Goal: Task Accomplishment & Management: Use online tool/utility

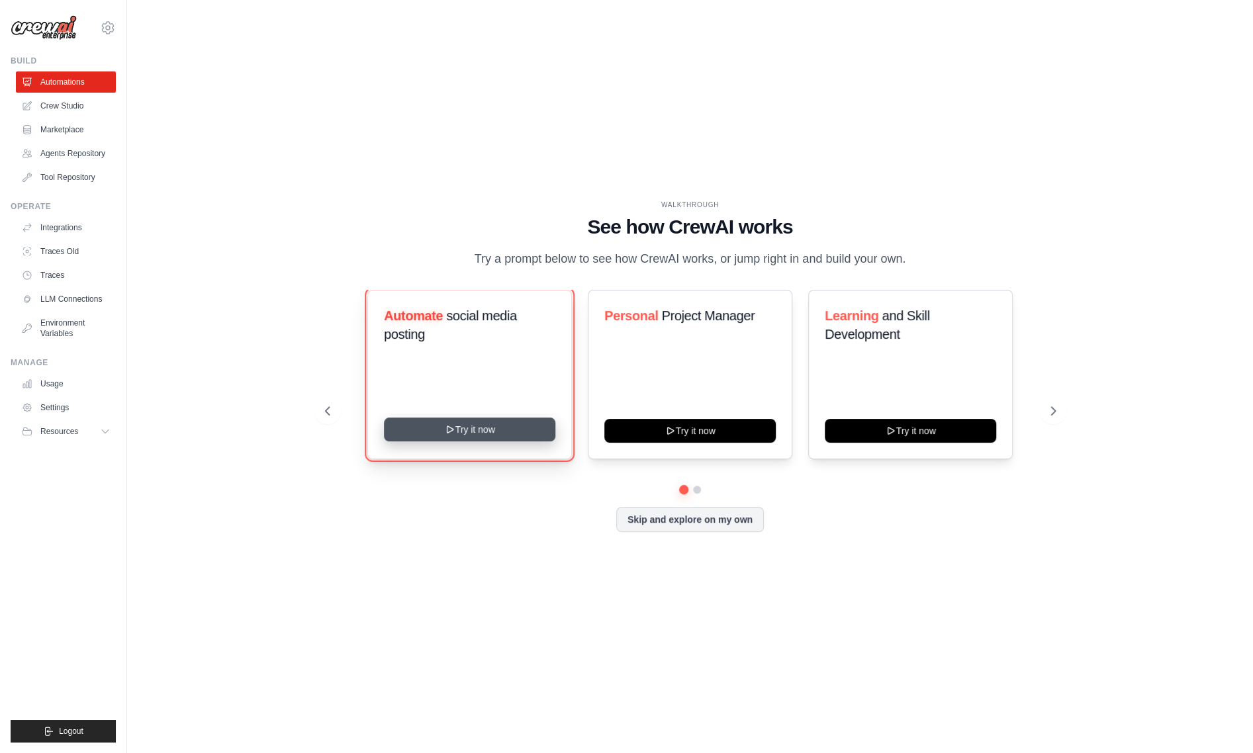
click at [452, 437] on button "Try it now" at bounding box center [469, 430] width 171 height 24
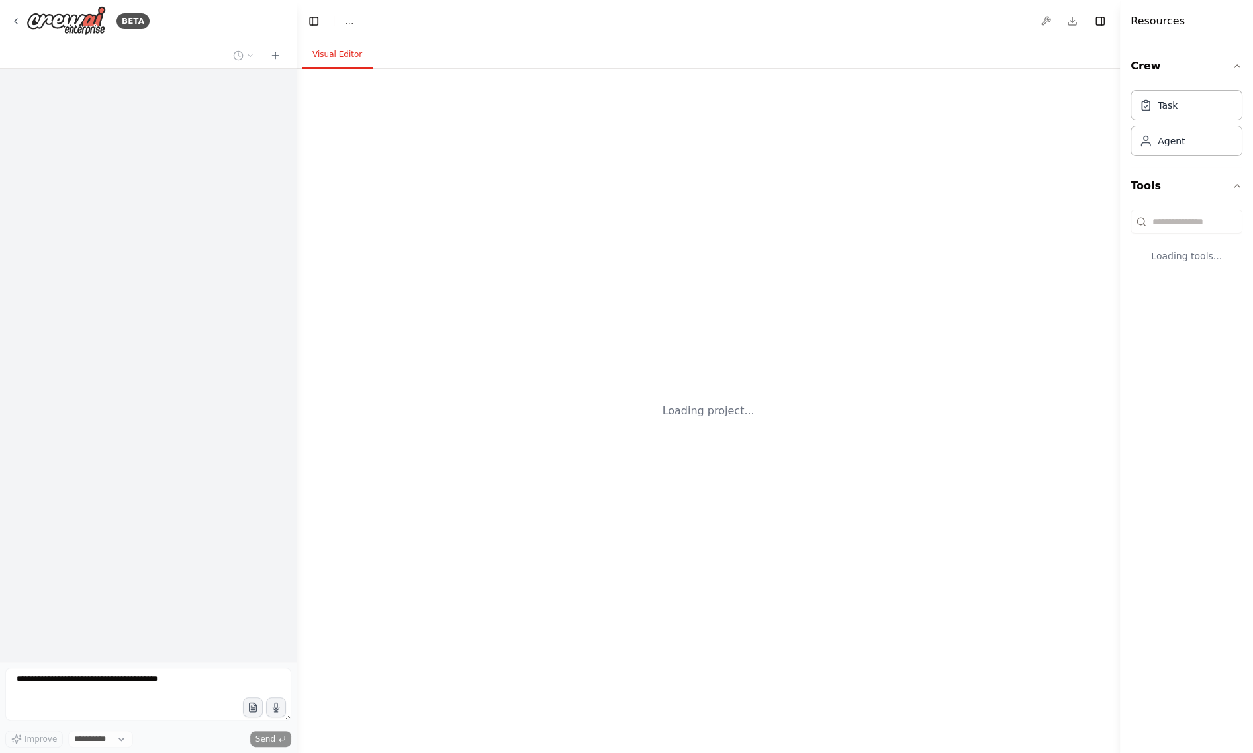
select select "****"
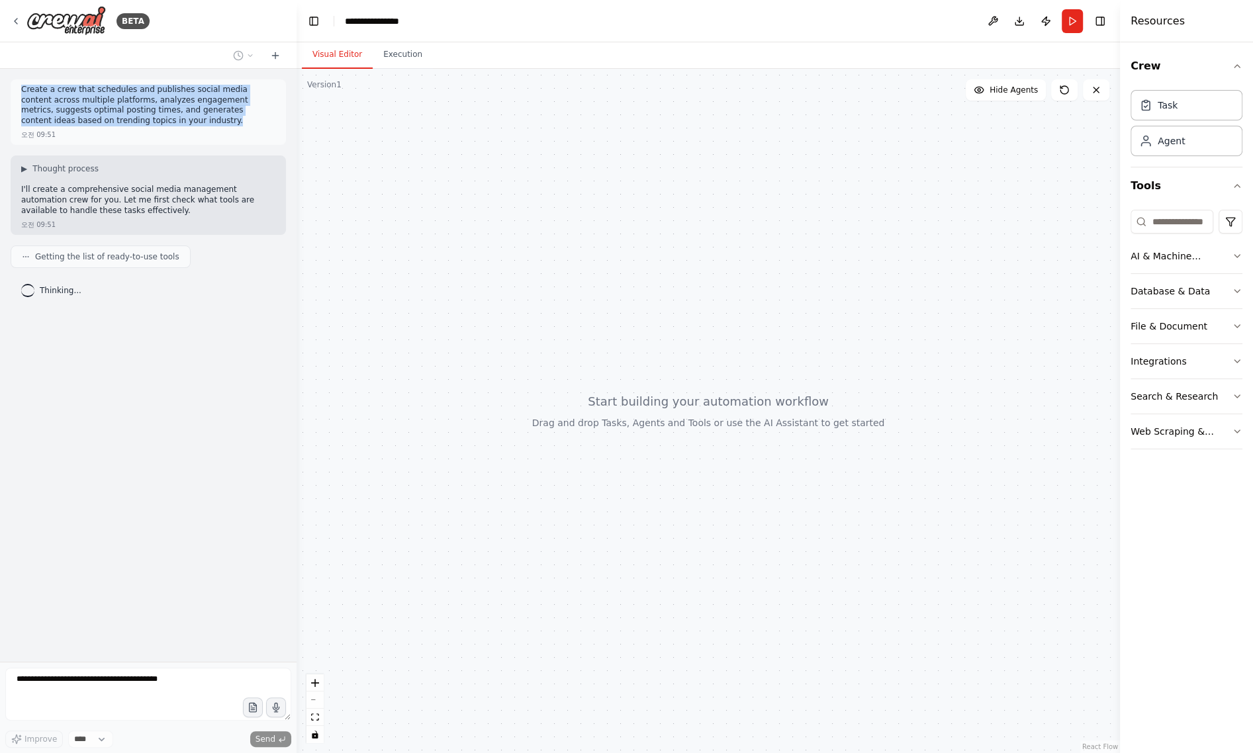
drag, startPoint x: 142, startPoint y: 124, endPoint x: 7, endPoint y: 70, distance: 144.7
click at [7, 70] on div "Create a crew that schedules and publishes social media content across multiple…" at bounding box center [148, 365] width 297 height 593
copy p "Create a crew that schedules and publishes social media content across multiple…"
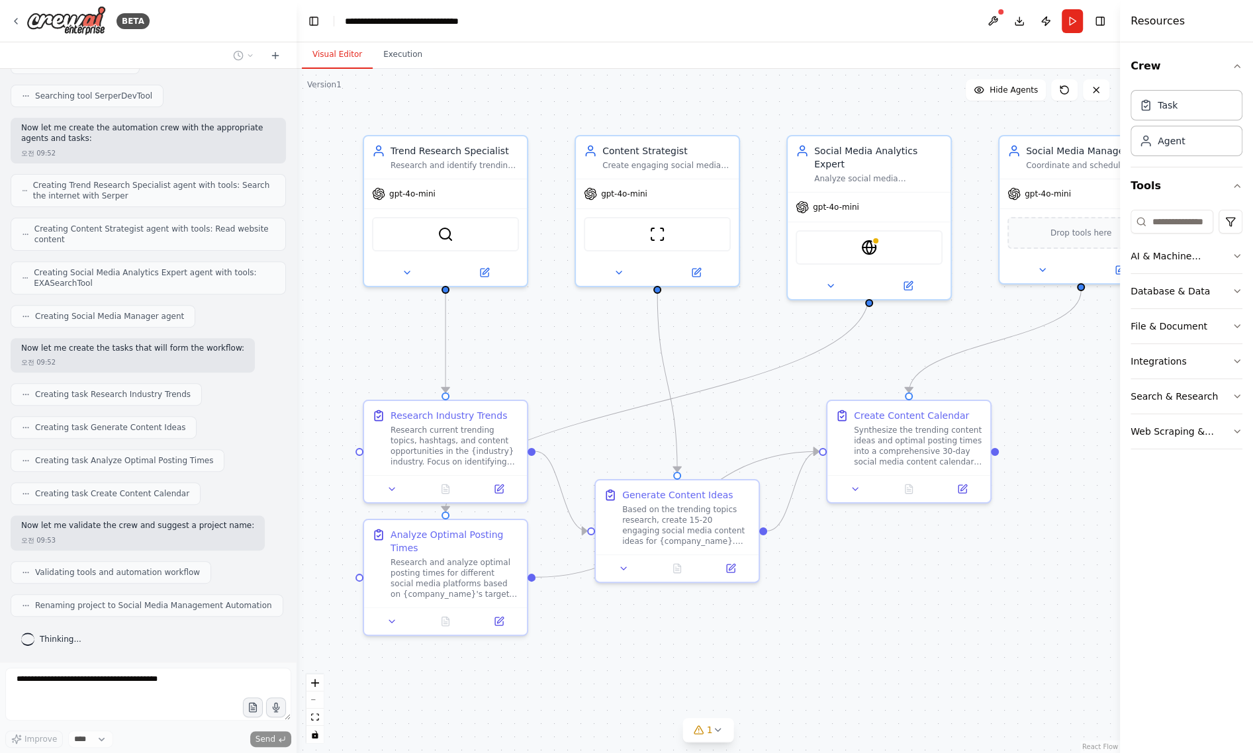
scroll to position [378, 0]
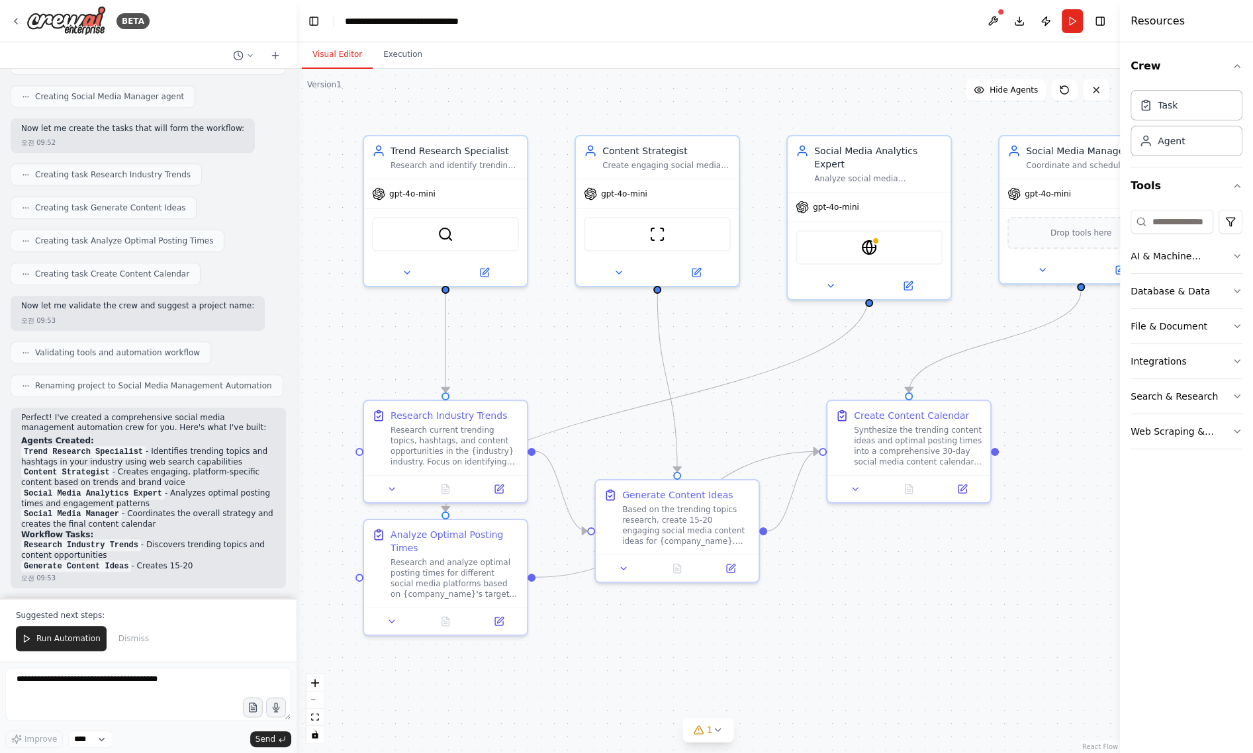
click at [337, 331] on div ".deletable-edge-delete-btn { width: 20px; height: 20px; border: 0px solid #ffff…" at bounding box center [708, 411] width 823 height 684
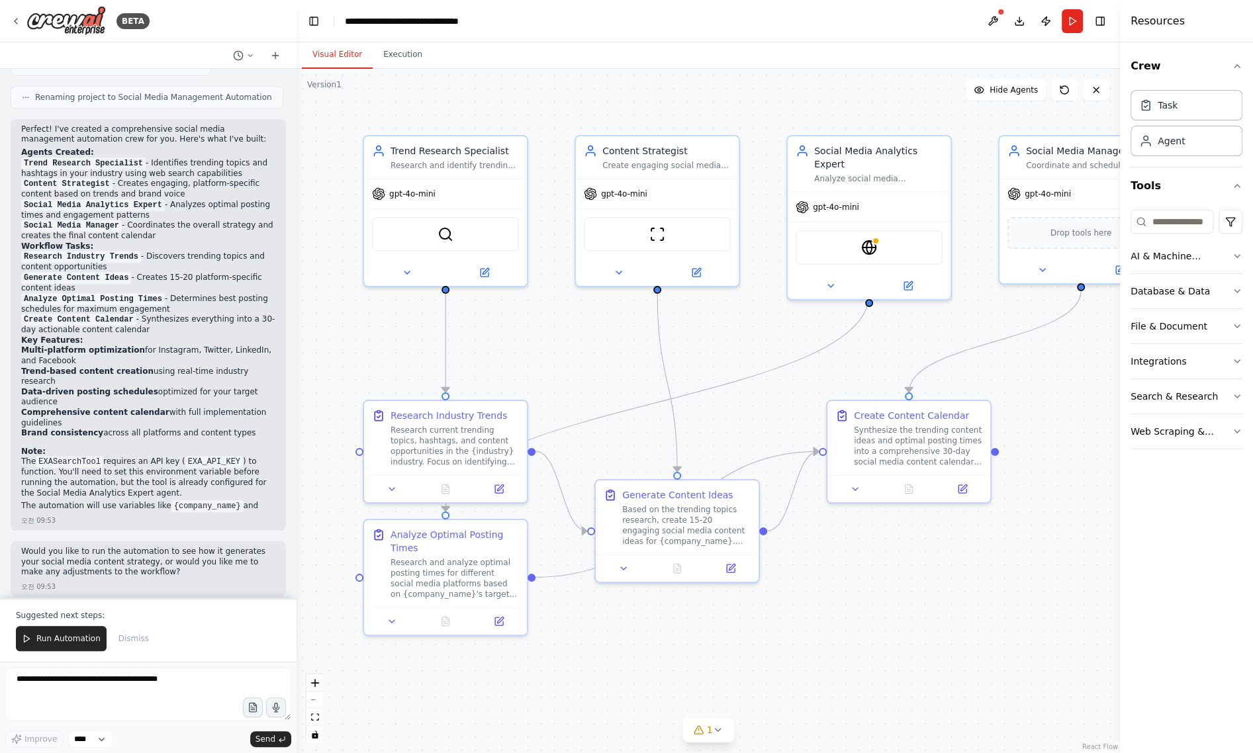
scroll to position [902, 0]
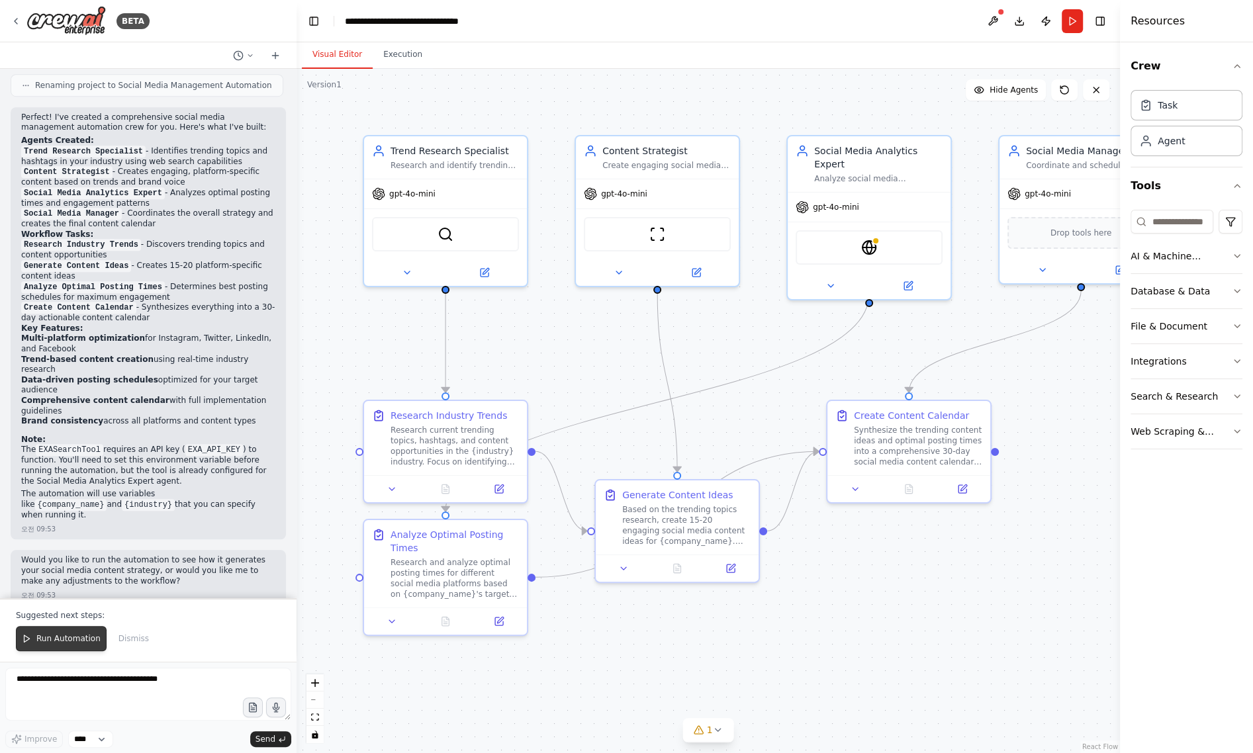
click at [44, 638] on span "Run Automation" at bounding box center [68, 638] width 64 height 11
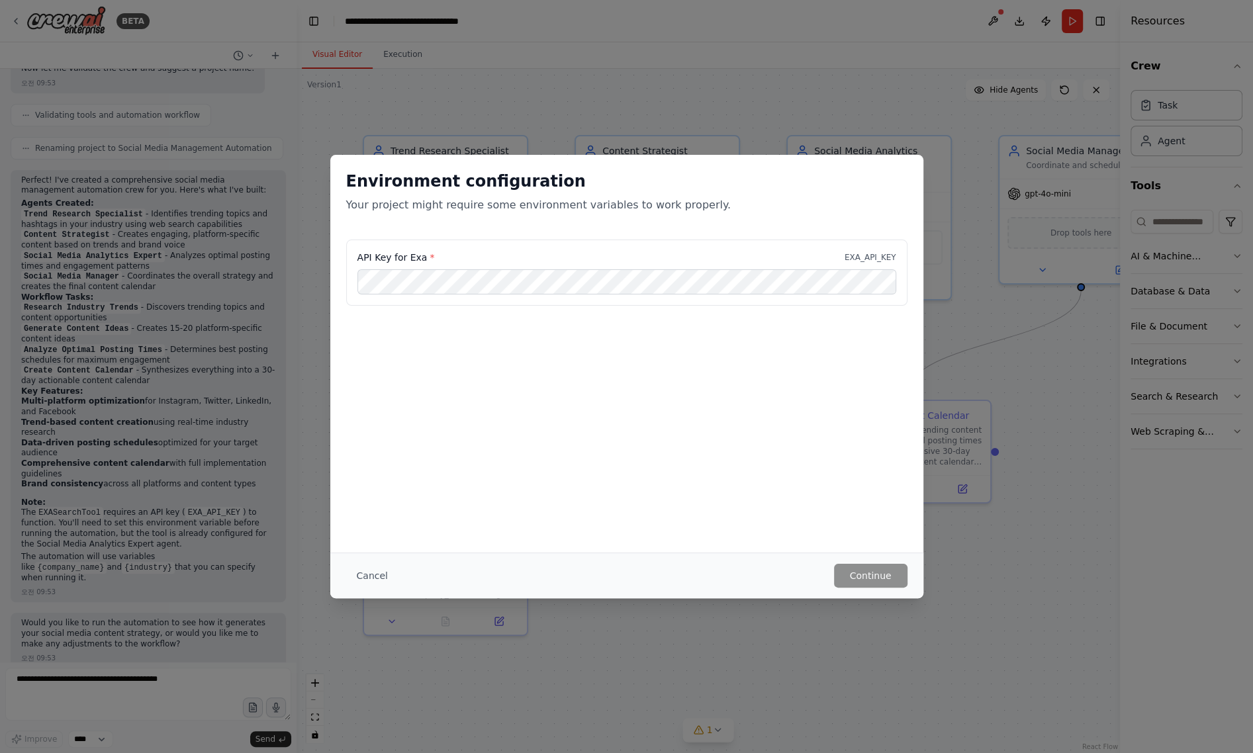
click at [481, 322] on div "API Key for Exa * EXA_API_KEY" at bounding box center [626, 306] width 593 height 132
drag, startPoint x: 473, startPoint y: 305, endPoint x: 471, endPoint y: 314, distance: 9.0
click at [473, 308] on div "API Key for Exa * EXA_API_KEY" at bounding box center [626, 281] width 593 height 82
click at [872, 245] on div "API Key for Exa * EXA_API_KEY" at bounding box center [626, 273] width 561 height 66
click at [874, 268] on div "API Key for Exa * EXA_API_KEY" at bounding box center [626, 273] width 561 height 66
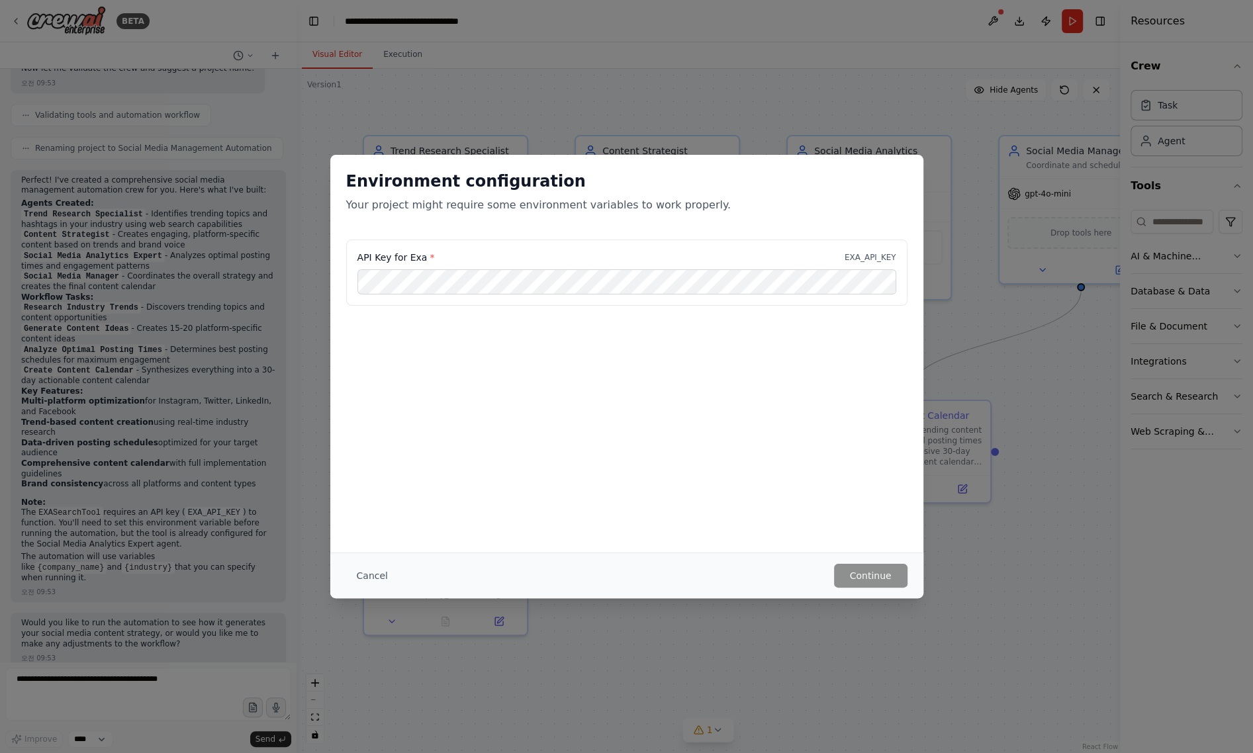
drag, startPoint x: 856, startPoint y: 297, endPoint x: 858, endPoint y: 316, distance: 19.3
click at [856, 298] on div "API Key for Exa * EXA_API_KEY" at bounding box center [626, 273] width 561 height 66
click at [384, 571] on button "Cancel" at bounding box center [372, 576] width 52 height 24
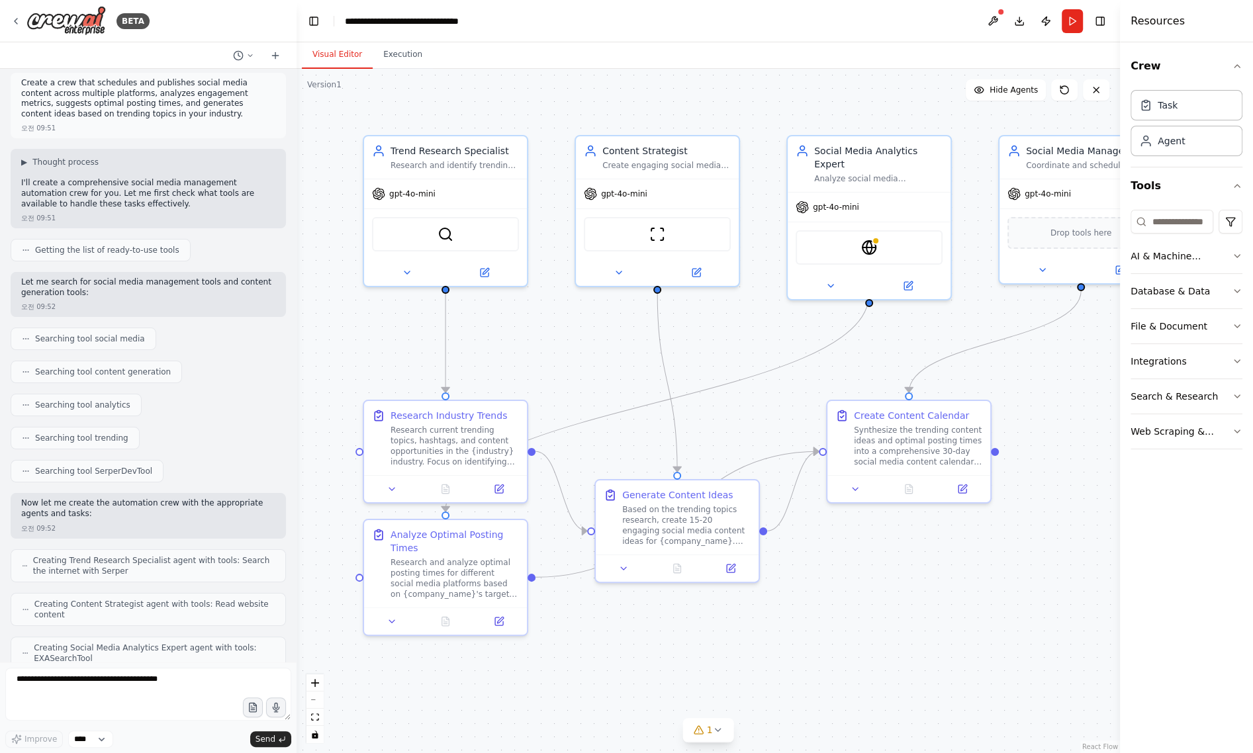
scroll to position [0, 0]
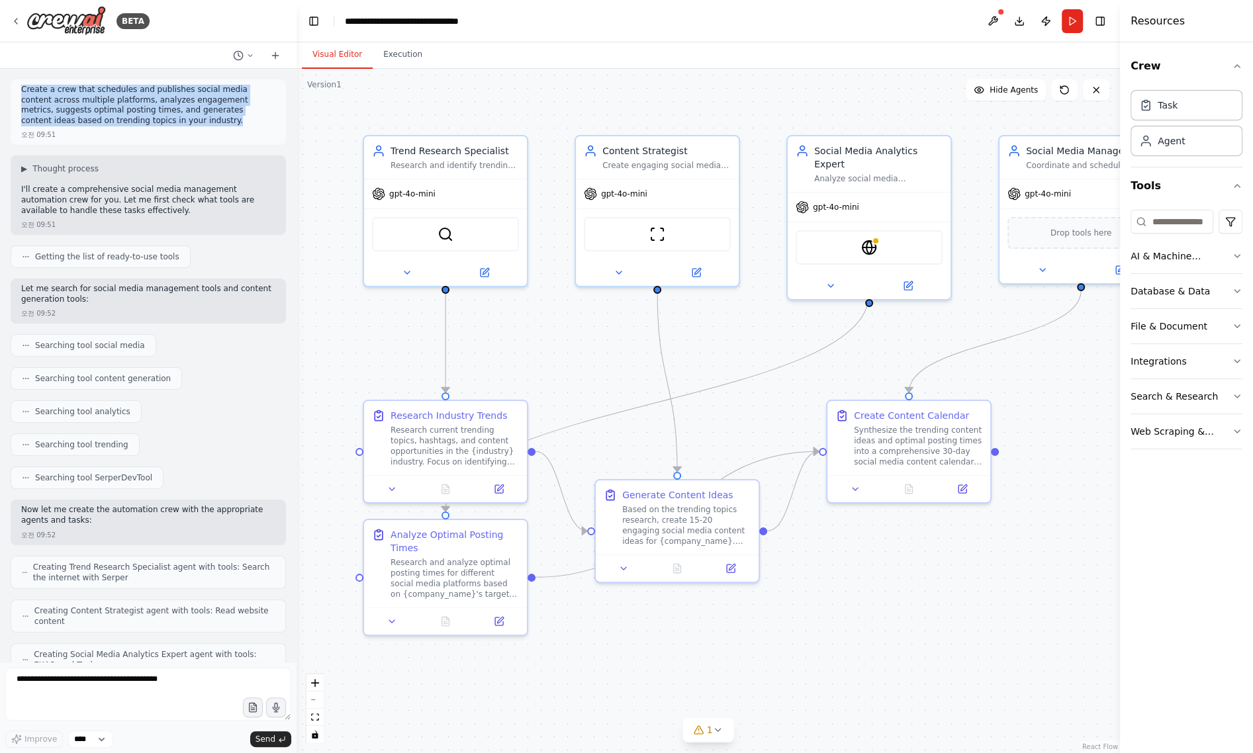
drag, startPoint x: 173, startPoint y: 122, endPoint x: 17, endPoint y: 87, distance: 160.9
click at [17, 87] on div "Create a crew that schedules and publishes social media content across multiple…" at bounding box center [148, 112] width 275 height 66
copy p "Create a crew that schedules and publishes social media content across multiple…"
click at [316, 702] on button "zoom out" at bounding box center [314, 700] width 17 height 17
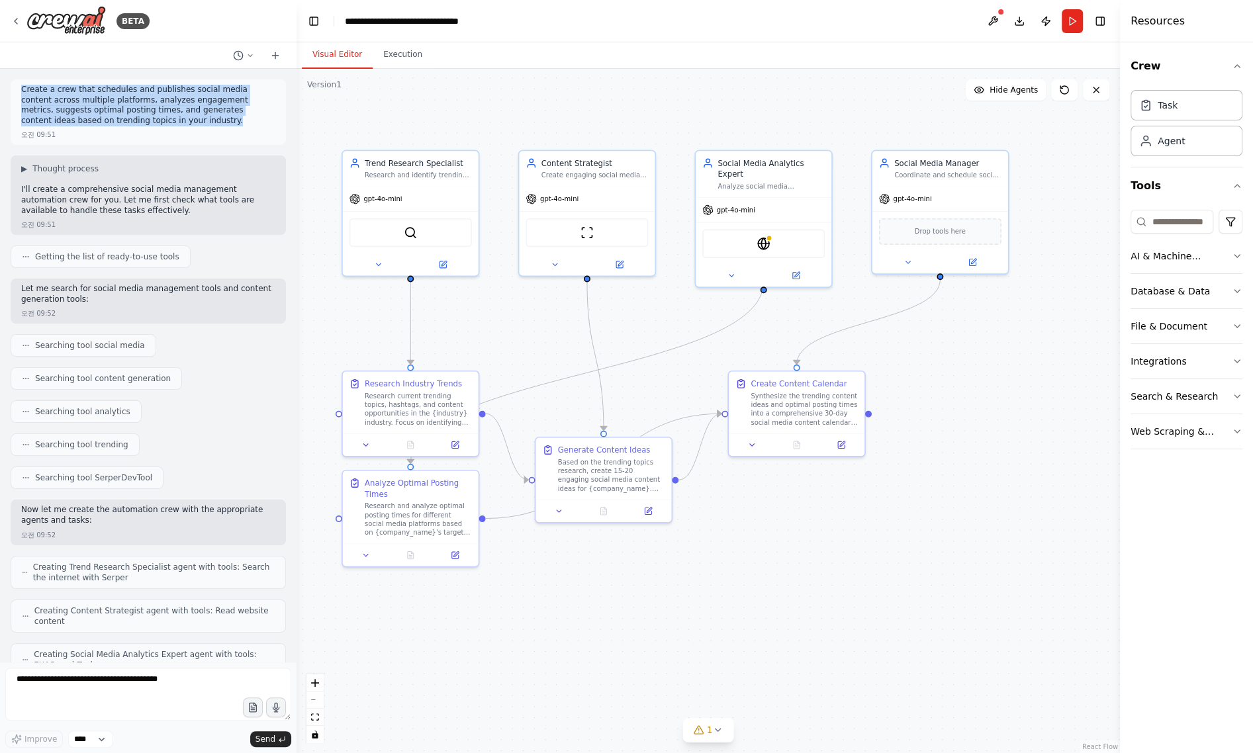
drag, startPoint x: 1040, startPoint y: 600, endPoint x: 981, endPoint y: 563, distance: 69.6
click at [981, 563] on div ".deletable-edge-delete-btn { width: 20px; height: 20px; border: 0px solid #ffff…" at bounding box center [708, 411] width 823 height 684
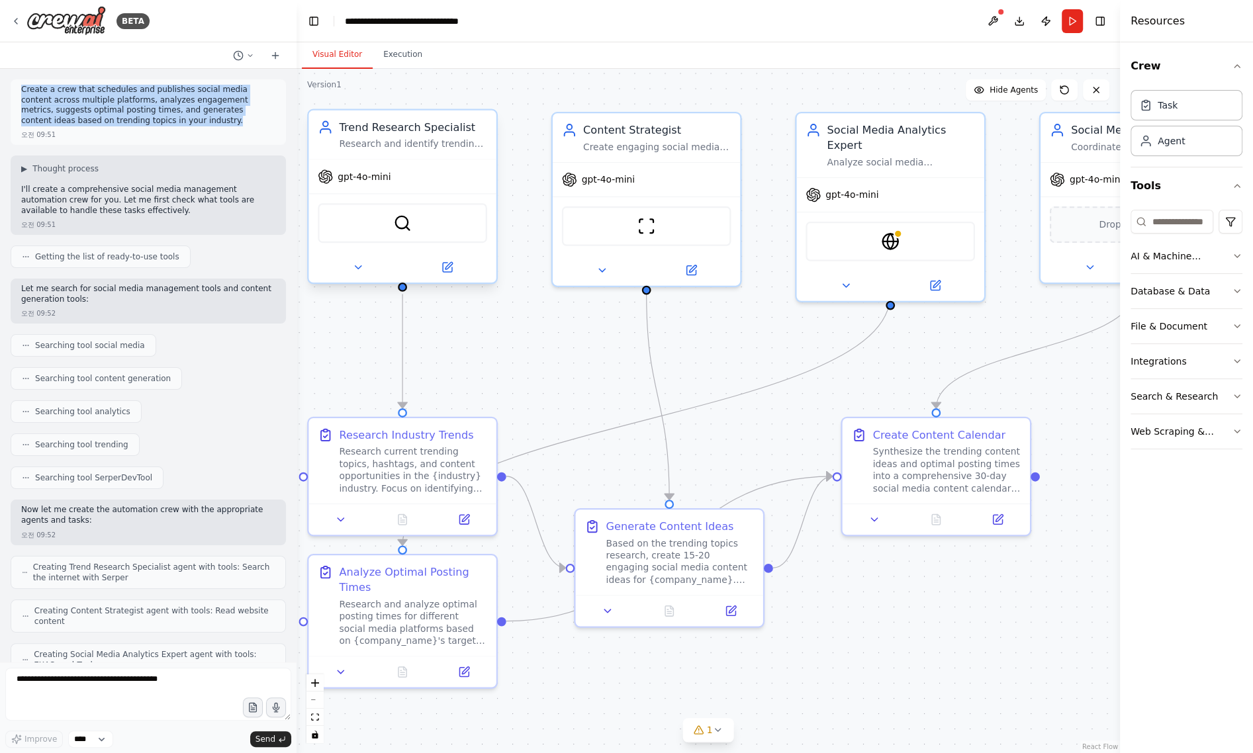
click at [400, 141] on div "Research and identify trending topics, hashtags, and content opportunities in t…" at bounding box center [413, 144] width 148 height 12
click at [415, 183] on div "gpt-4o-mini" at bounding box center [401, 177] width 187 height 34
click at [349, 187] on div "gpt-4o-mini" at bounding box center [401, 177] width 187 height 34
click at [448, 273] on button at bounding box center [447, 267] width 86 height 19
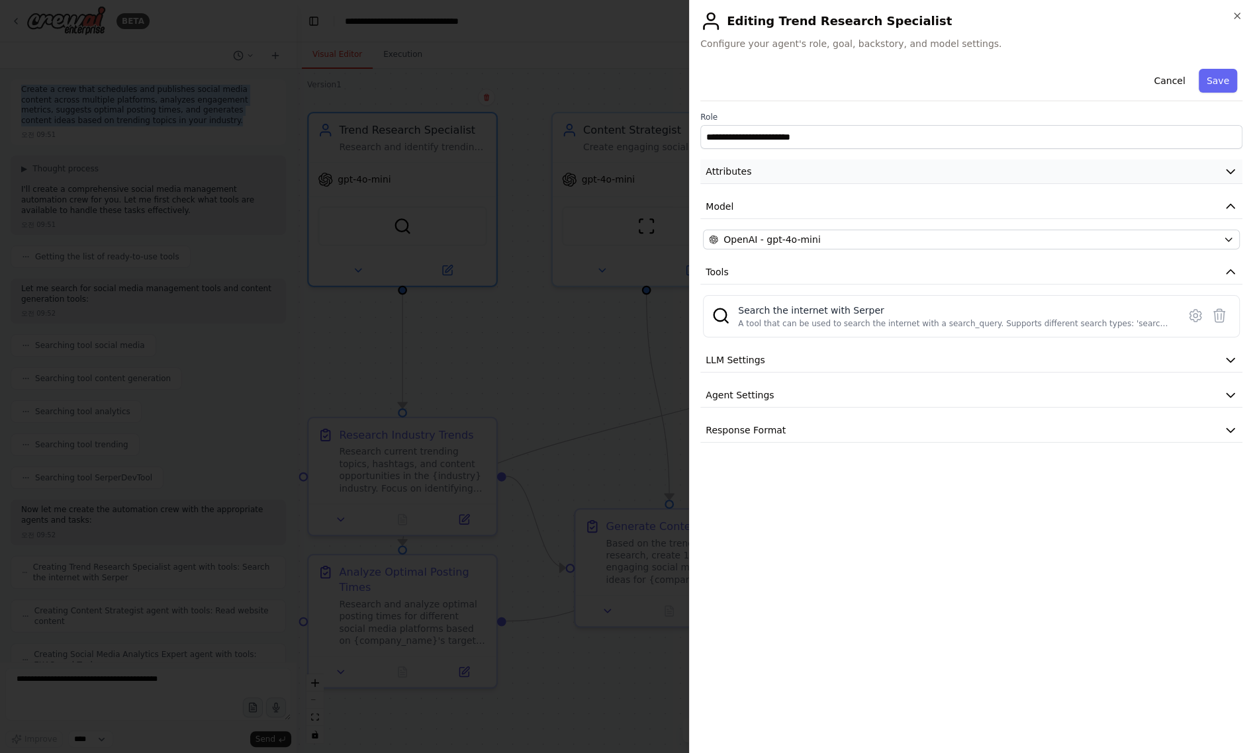
click at [1040, 183] on button "Attributes" at bounding box center [971, 172] width 542 height 24
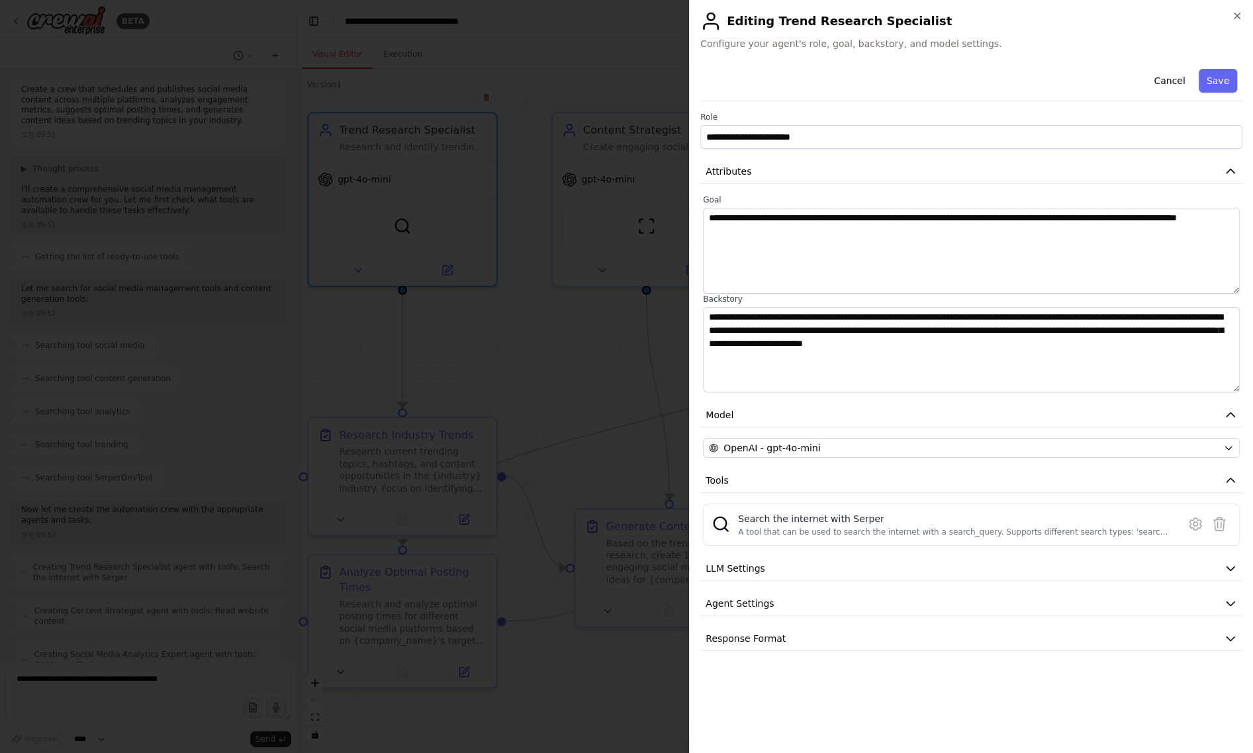
click at [941, 734] on div "**********" at bounding box center [971, 403] width 542 height 679
click at [728, 586] on div "**********" at bounding box center [971, 358] width 542 height 588
click at [735, 568] on span "LLM Settings" at bounding box center [736, 568] width 60 height 13
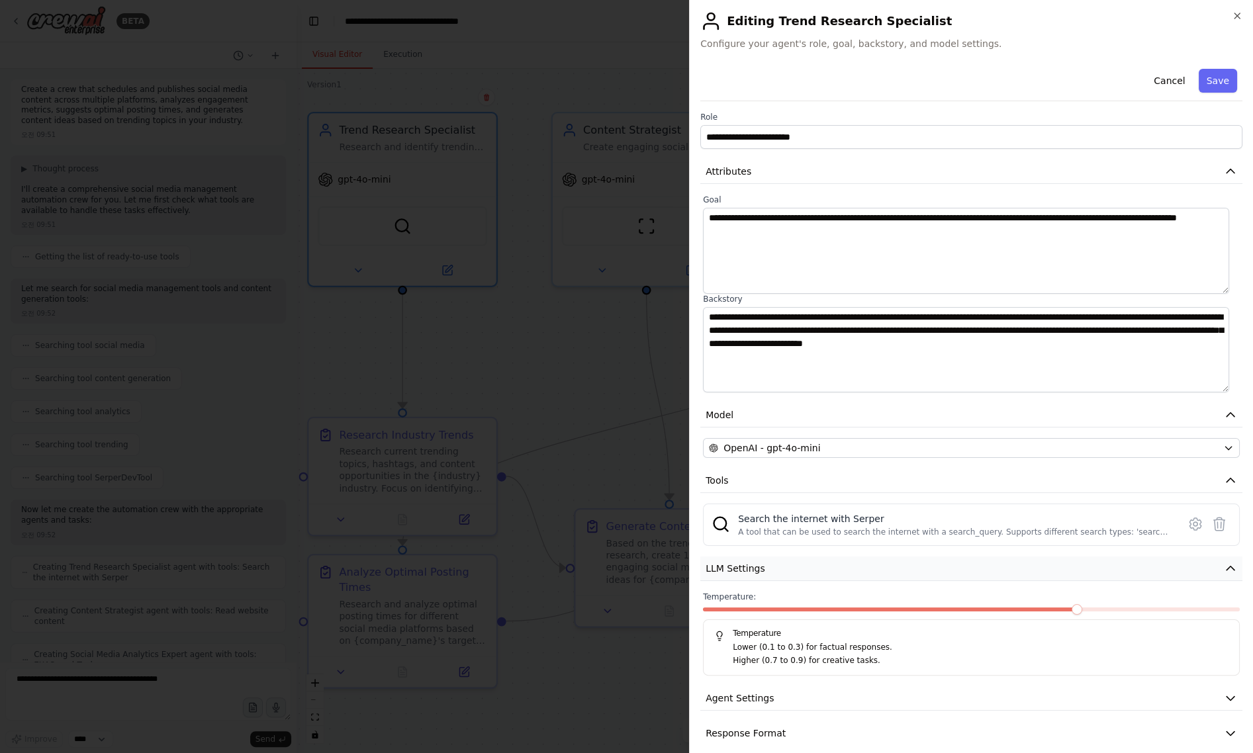
scroll to position [13, 0]
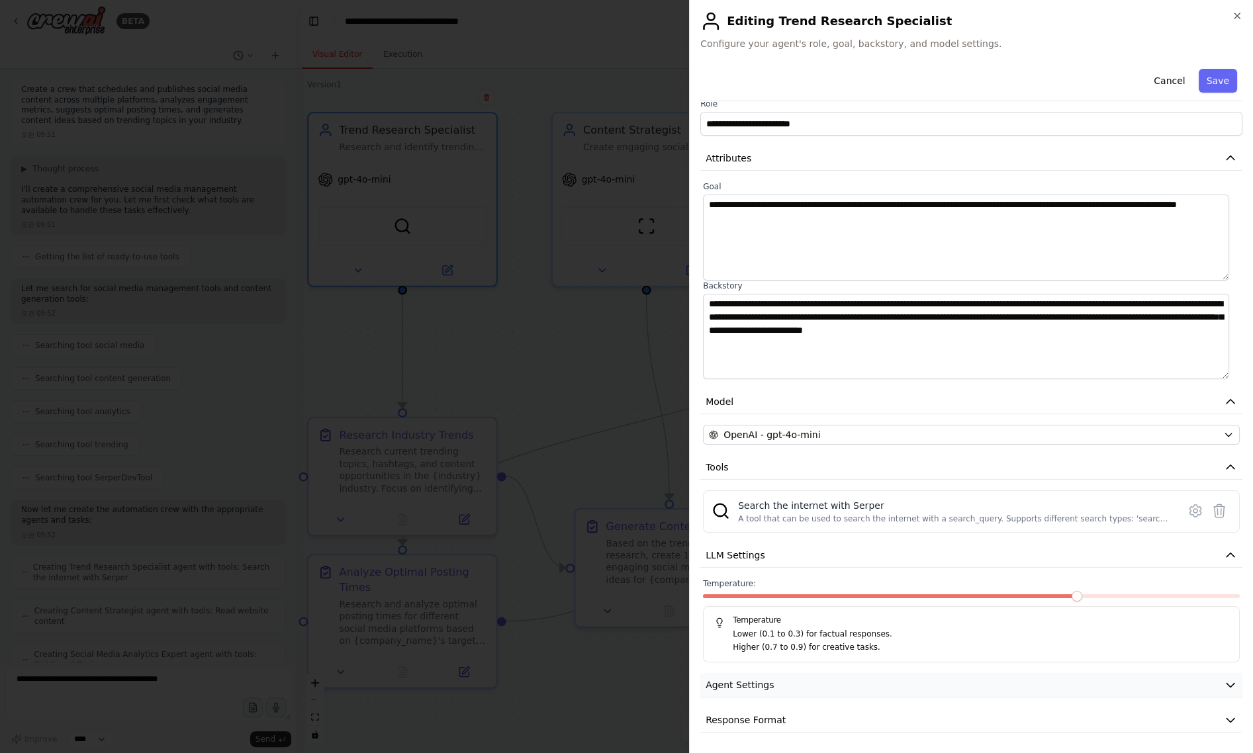
click at [769, 686] on button "Agent Settings" at bounding box center [971, 685] width 542 height 24
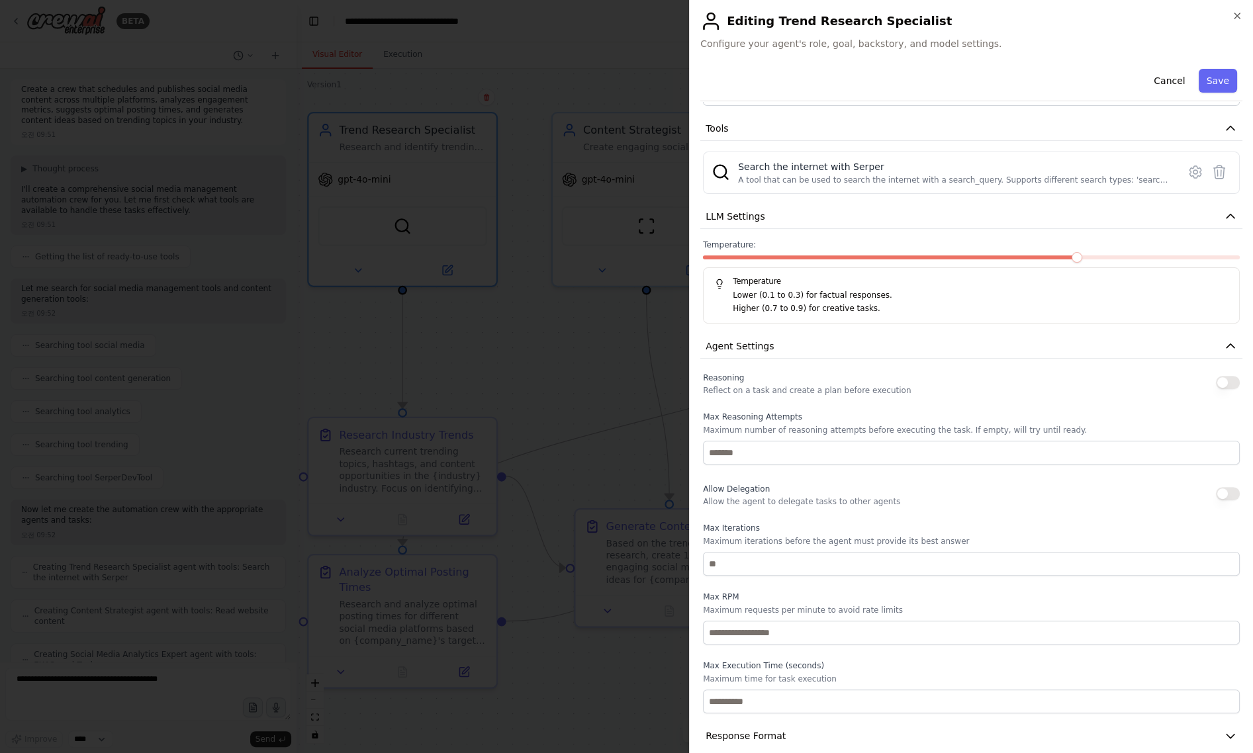
scroll to position [367, 0]
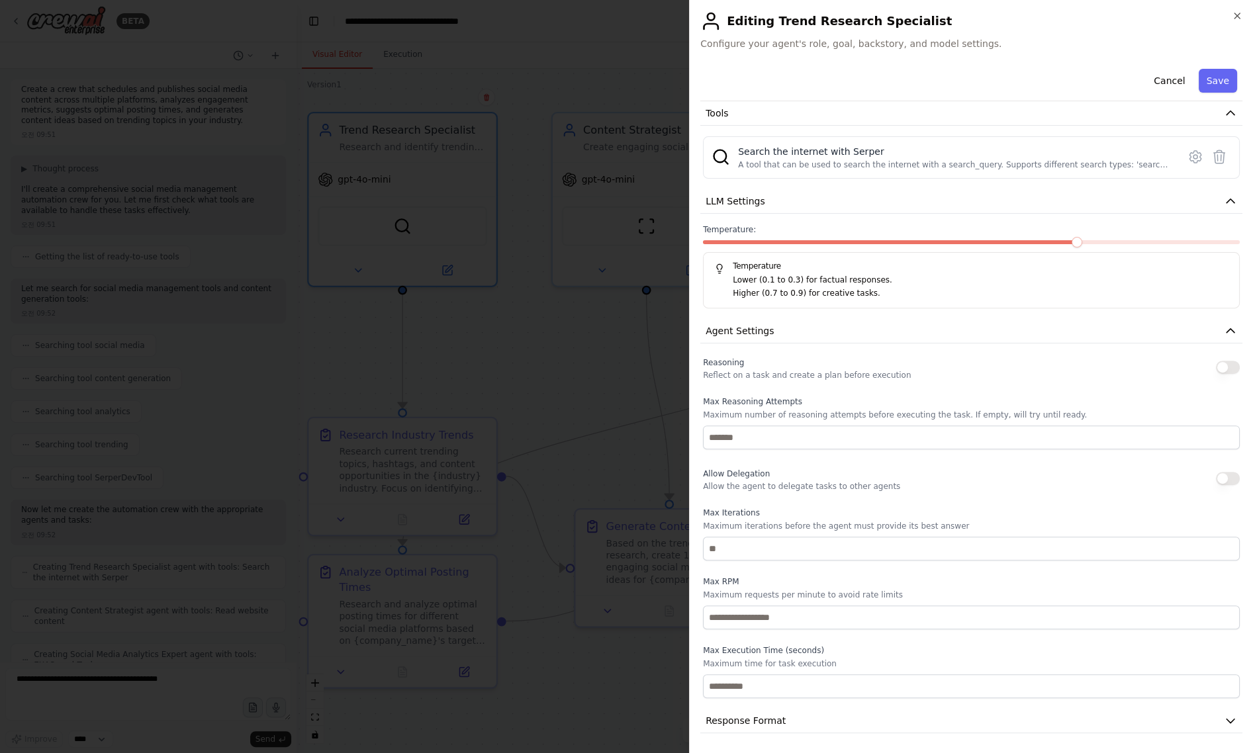
click at [627, 402] on div at bounding box center [626, 376] width 1253 height 753
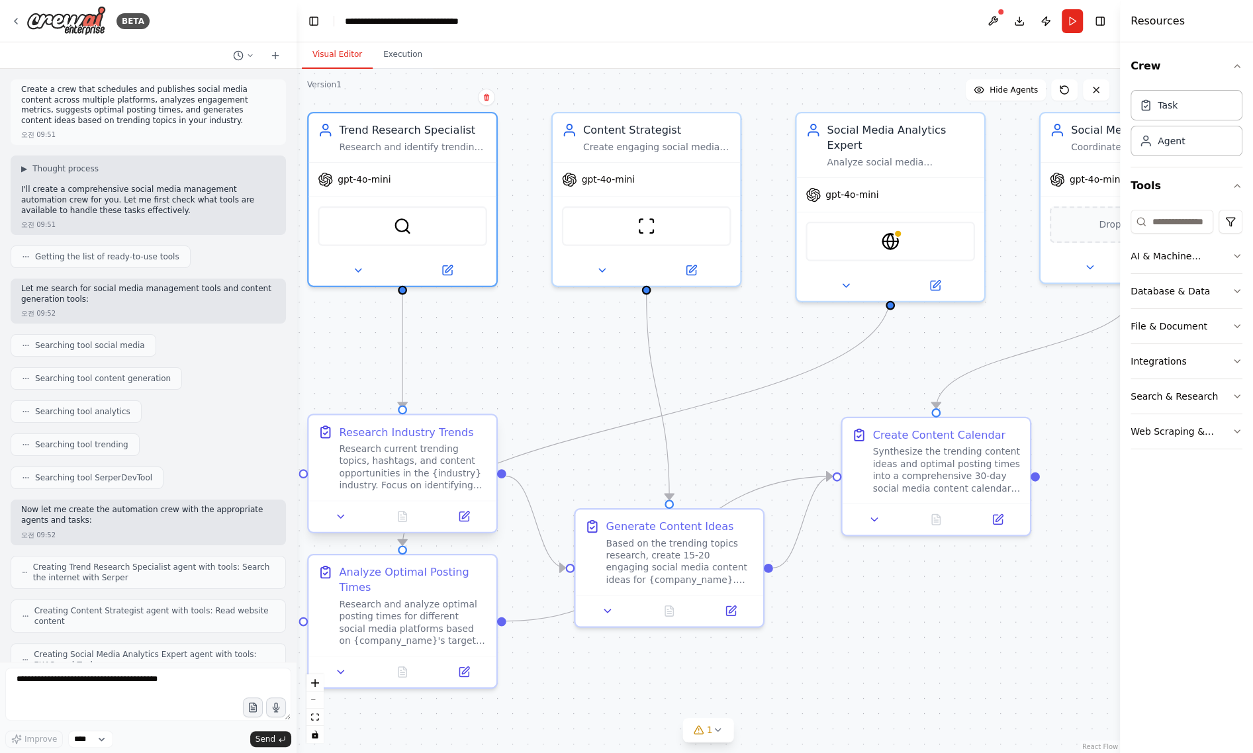
click at [406, 491] on div "Research Industry Trends Research current trending topics, hashtags, and conten…" at bounding box center [401, 457] width 187 height 85
click at [325, 520] on button at bounding box center [341, 517] width 52 height 19
click at [337, 533] on div "Research Industry Trends Research current trending topics, hashtags, and conten…" at bounding box center [402, 477] width 191 height 120
click at [336, 515] on icon at bounding box center [341, 516] width 12 height 12
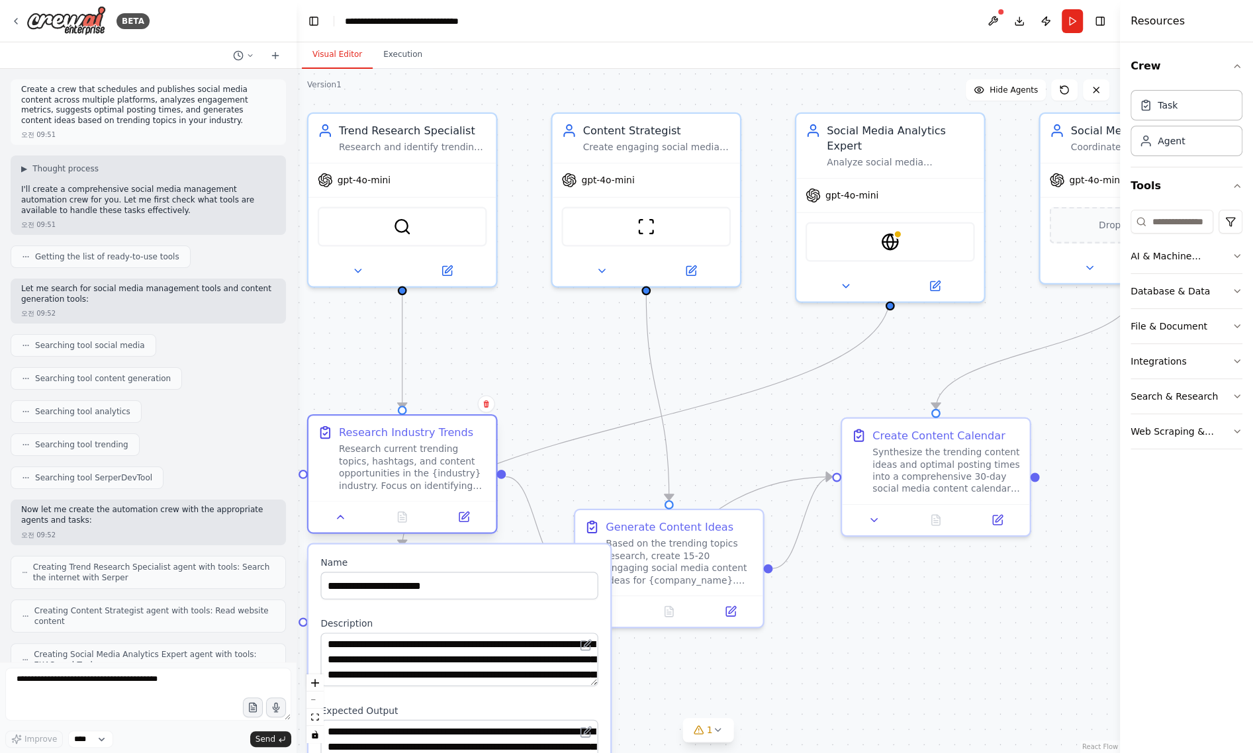
click at [351, 534] on div "**********" at bounding box center [402, 477] width 191 height 120
click at [344, 527] on div at bounding box center [401, 516] width 187 height 31
click at [344, 520] on icon at bounding box center [341, 517] width 12 height 12
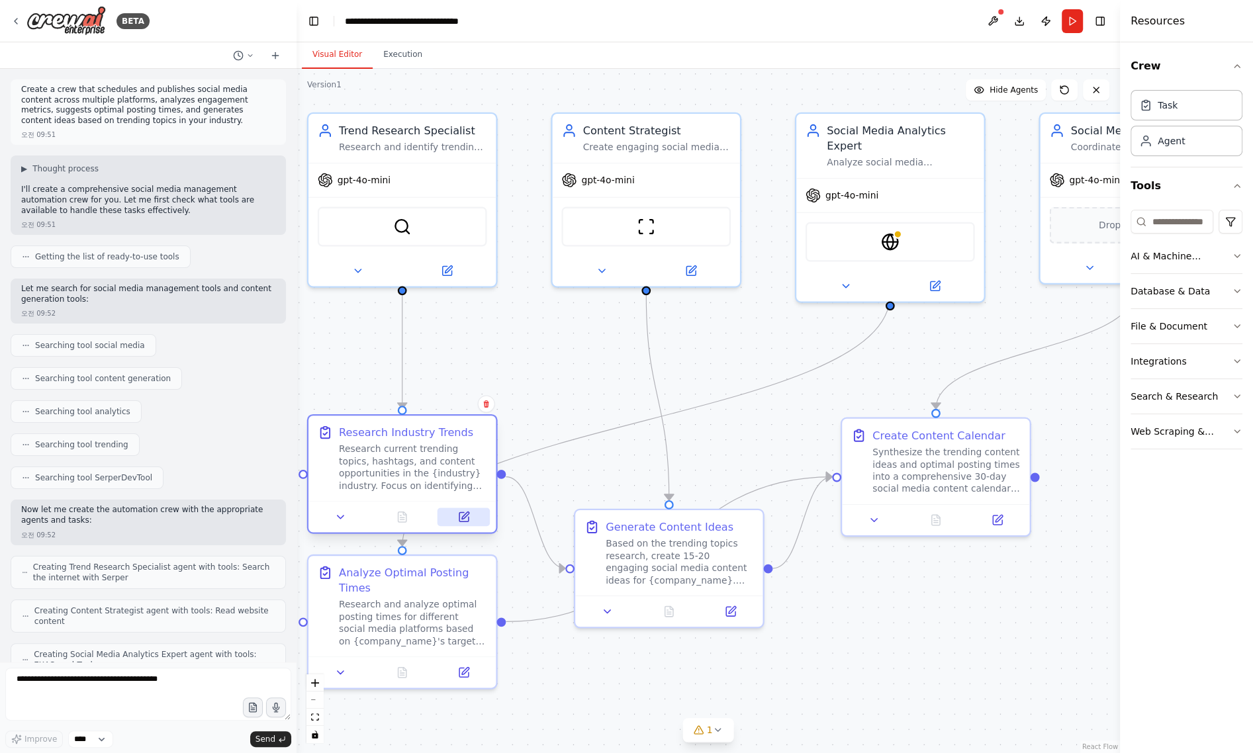
click at [471, 522] on button at bounding box center [463, 517] width 52 height 19
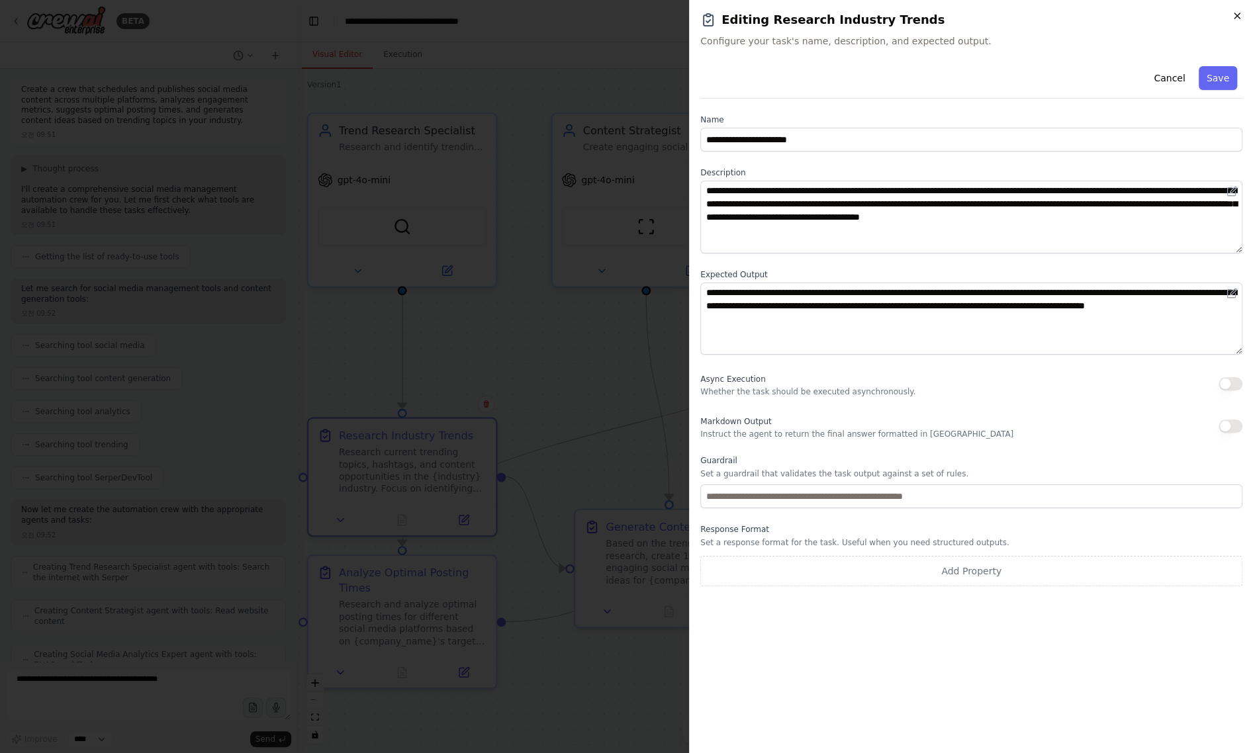
click at [1235, 13] on icon "button" at bounding box center [1237, 16] width 11 height 11
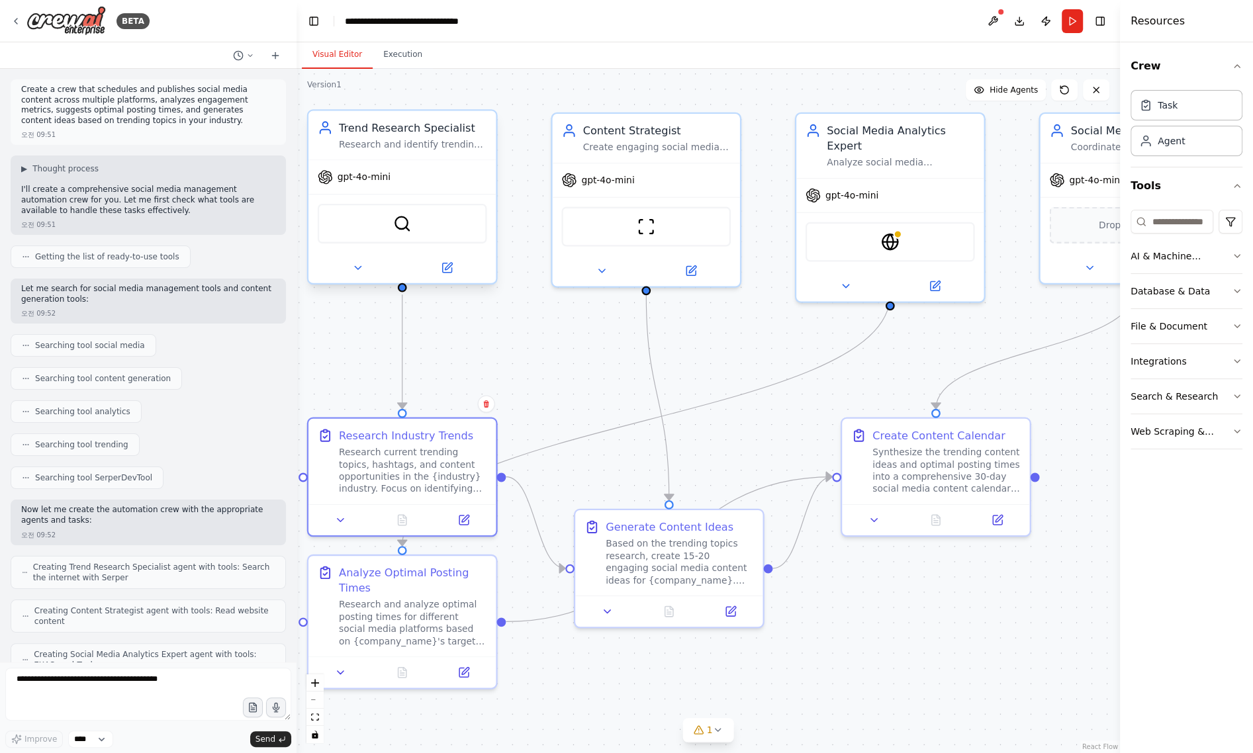
click at [326, 126] on circle at bounding box center [324, 124] width 5 height 5
click at [331, 136] on div "Trend Research Specialist Research and identify trending topics, hashtags, and …" at bounding box center [402, 135] width 169 height 30
click at [575, 436] on icon "Edge from 10333aa8-ec97-4d2b-8db9-8c3fdd58b422 to 85ef5b1e-fd88-44c1-9b7e-a8291…" at bounding box center [647, 419] width 488 height 252
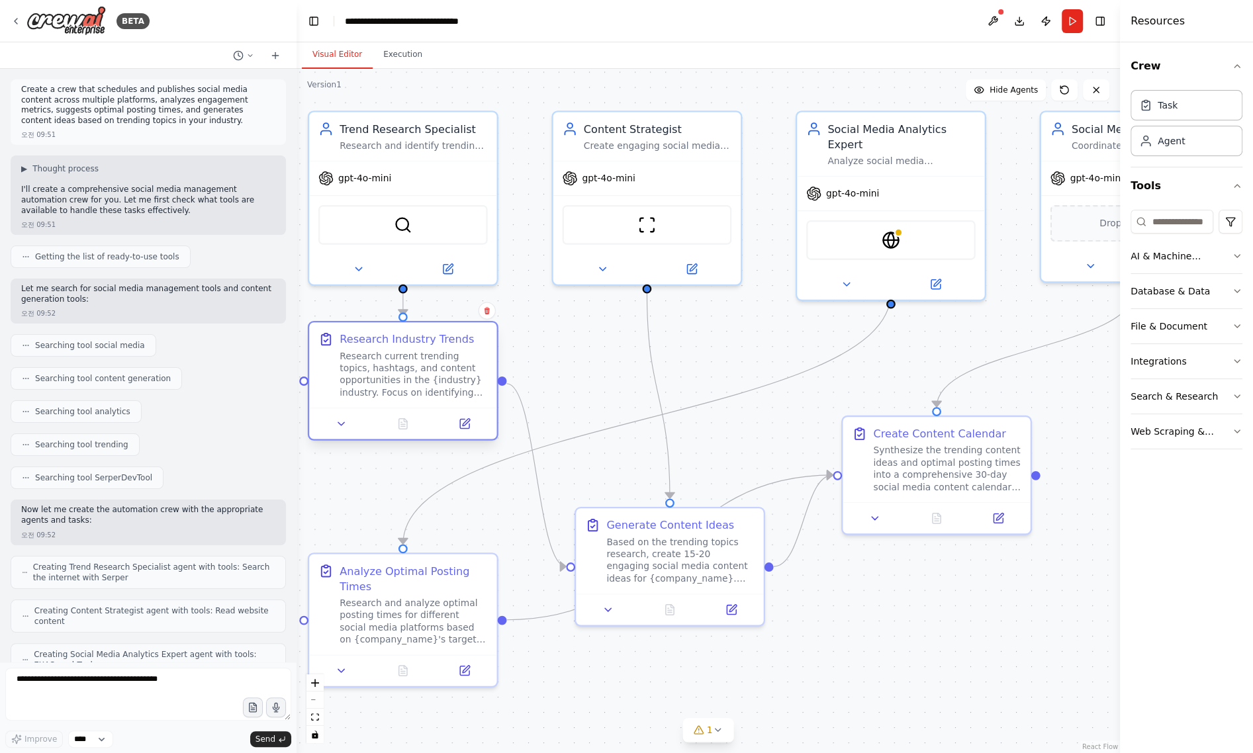
drag, startPoint x: 474, startPoint y: 438, endPoint x: 470, endPoint y: 353, distance: 85.5
click at [470, 353] on div "Research Industry Trends Research current trending topics, hashtags, and conten…" at bounding box center [414, 365] width 148 height 67
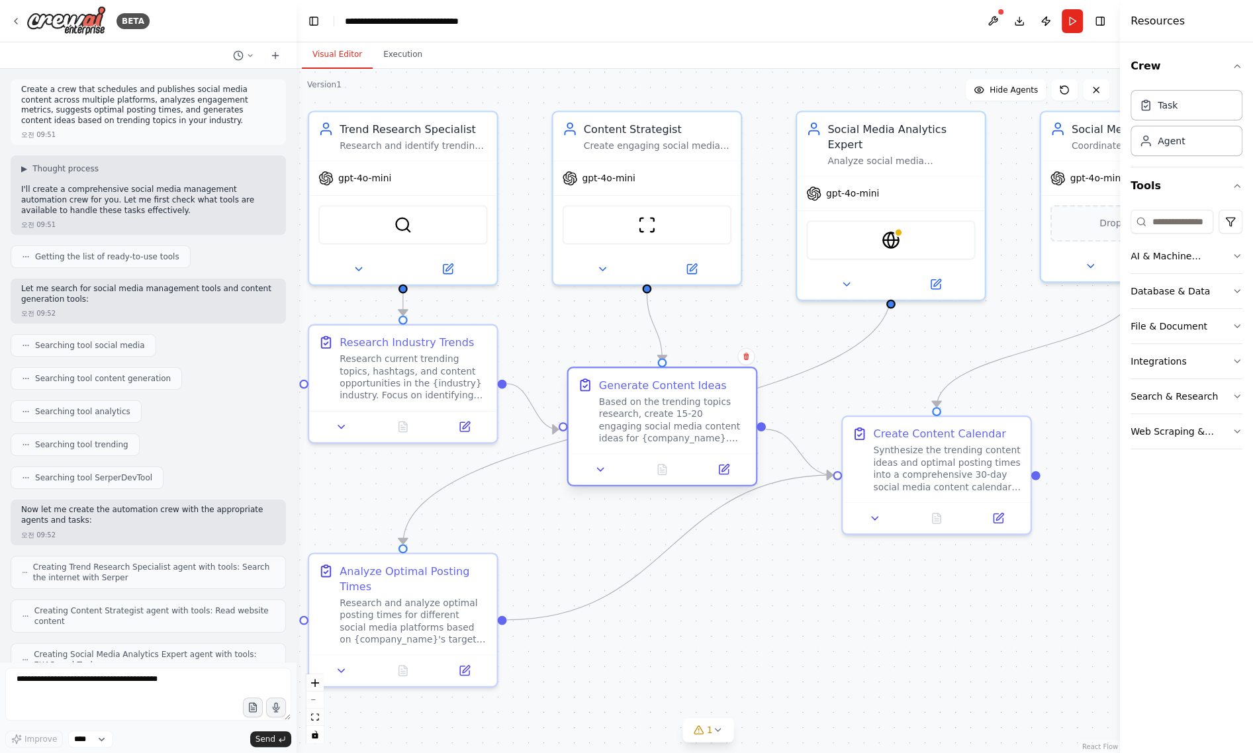
drag, startPoint x: 728, startPoint y: 536, endPoint x: 697, endPoint y: 419, distance: 121.2
click at [720, 400] on div "Based on the trending topics research, create 15-20 engaging social media conte…" at bounding box center [673, 420] width 148 height 49
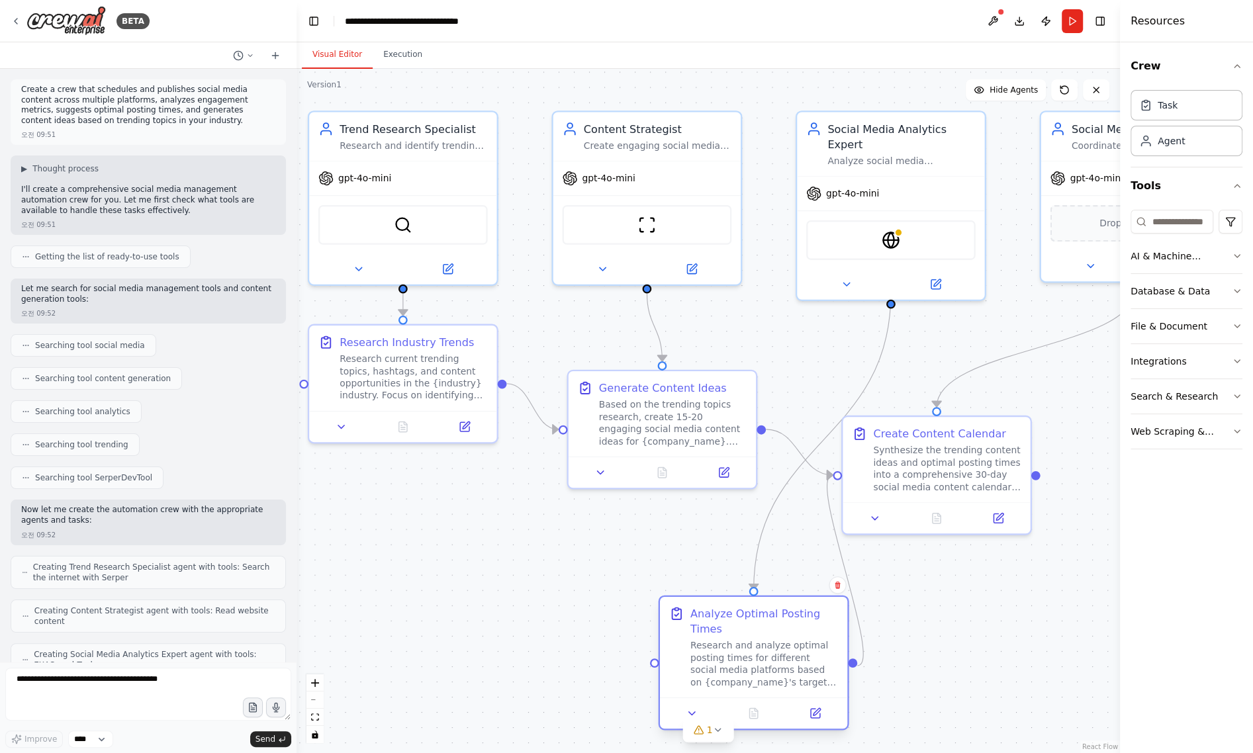
drag, startPoint x: 484, startPoint y: 582, endPoint x: 840, endPoint y: 631, distance: 358.9
click at [840, 631] on div "Analyze Optimal Posting Times Research and analyze optimal posting times for di…" at bounding box center [753, 647] width 187 height 101
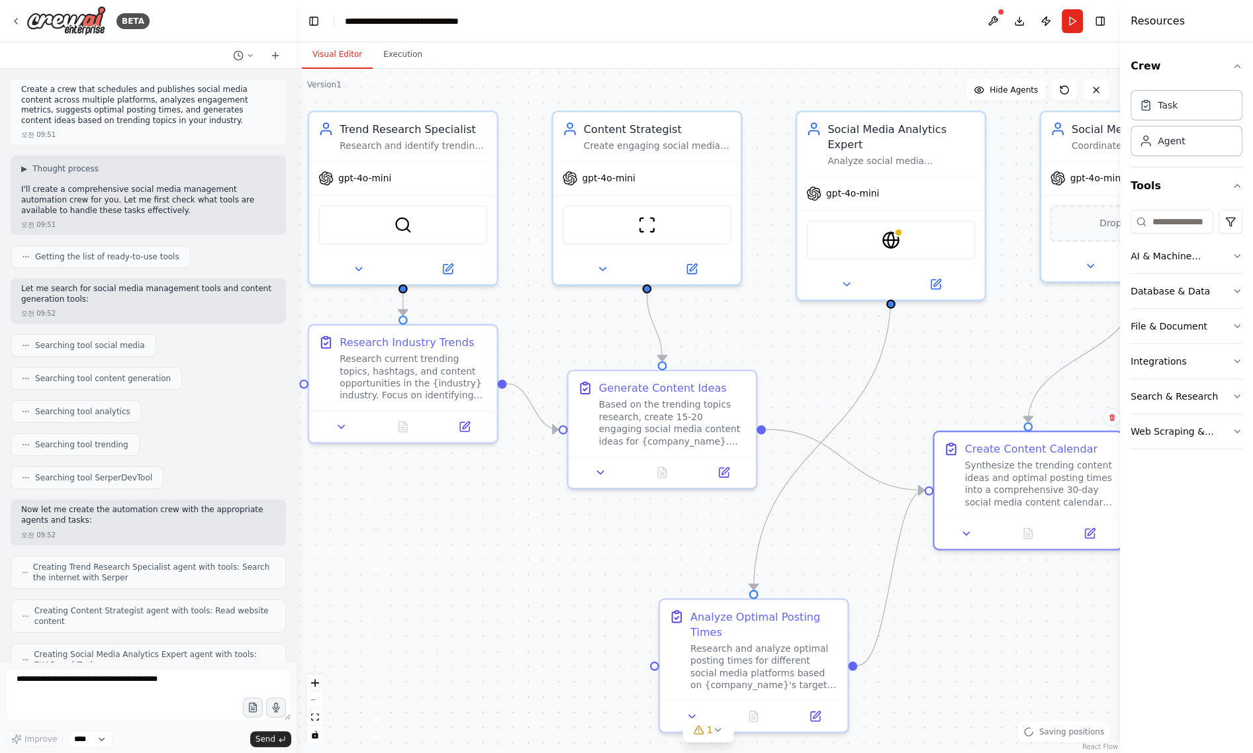
drag, startPoint x: 921, startPoint y: 478, endPoint x: 897, endPoint y: 561, distance: 86.1
click at [1013, 500] on div "Synthesize the trending content ideas and optimal posting times into a comprehe…" at bounding box center [1038, 484] width 148 height 49
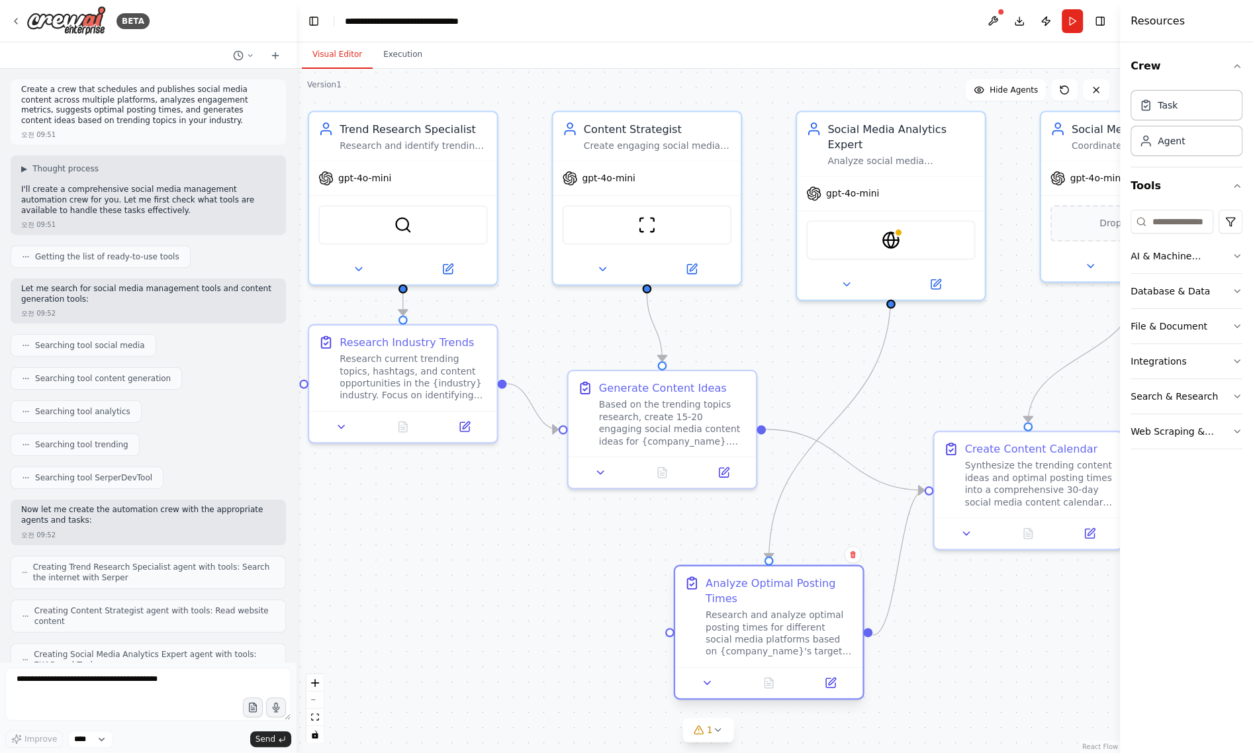
drag, startPoint x: 803, startPoint y: 623, endPoint x: 823, endPoint y: 596, distance: 34.2
click at [823, 596] on div "Analyze Optimal Posting Times" at bounding box center [780, 591] width 148 height 30
click at [894, 566] on icon "Edge from 85ef5b1e-fd88-44c1-9b7e-a8291af69025 to 119d24b0-02ed-44bf-87e2-b46ac…" at bounding box center [898, 562] width 52 height 145
drag, startPoint x: 894, startPoint y: 566, endPoint x: 886, endPoint y: 618, distance: 52.8
click at [886, 618] on div ".deletable-edge-delete-btn { width: 20px; height: 20px; border: 0px solid #ffff…" at bounding box center [706, 428] width 948 height 788
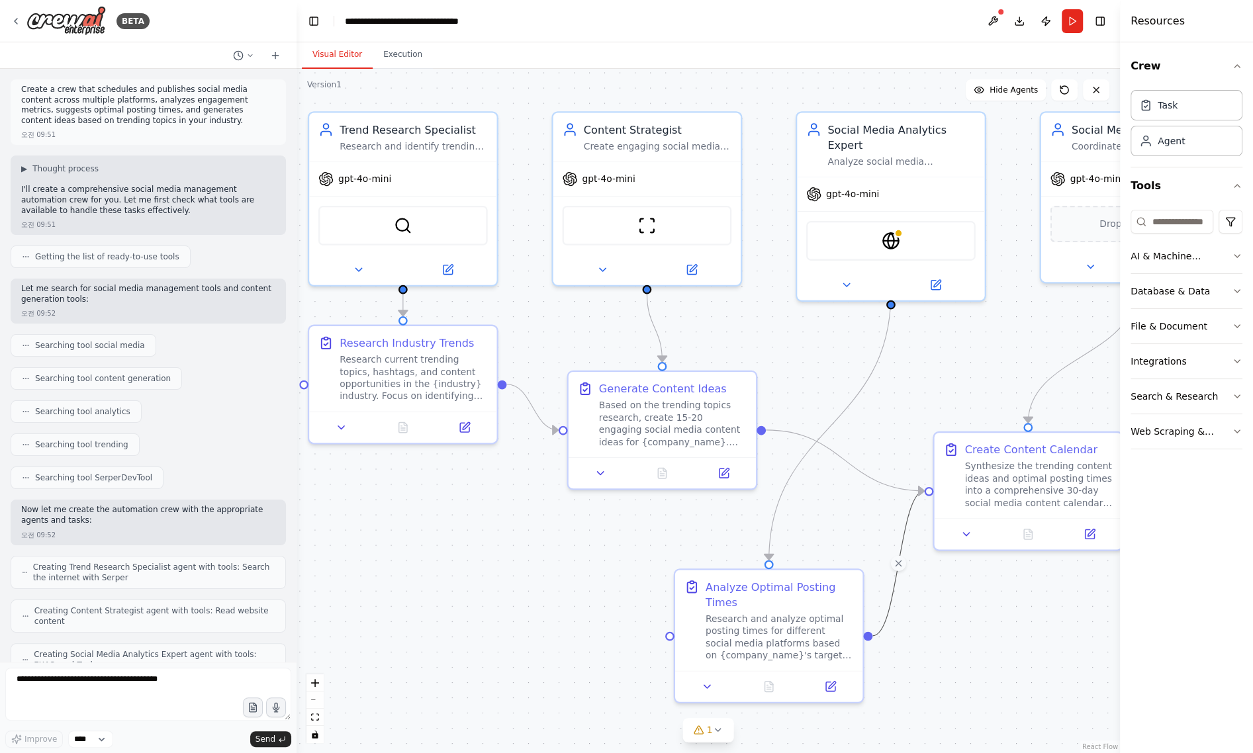
click at [946, 636] on div ".deletable-edge-delete-btn { width: 20px; height: 20px; border: 0px solid #ffff…" at bounding box center [708, 411] width 823 height 684
drag, startPoint x: 809, startPoint y: 624, endPoint x: 830, endPoint y: 623, distance: 20.5
click at [830, 623] on div "Research and analyze optimal posting times for different social media platforms…" at bounding box center [795, 634] width 148 height 49
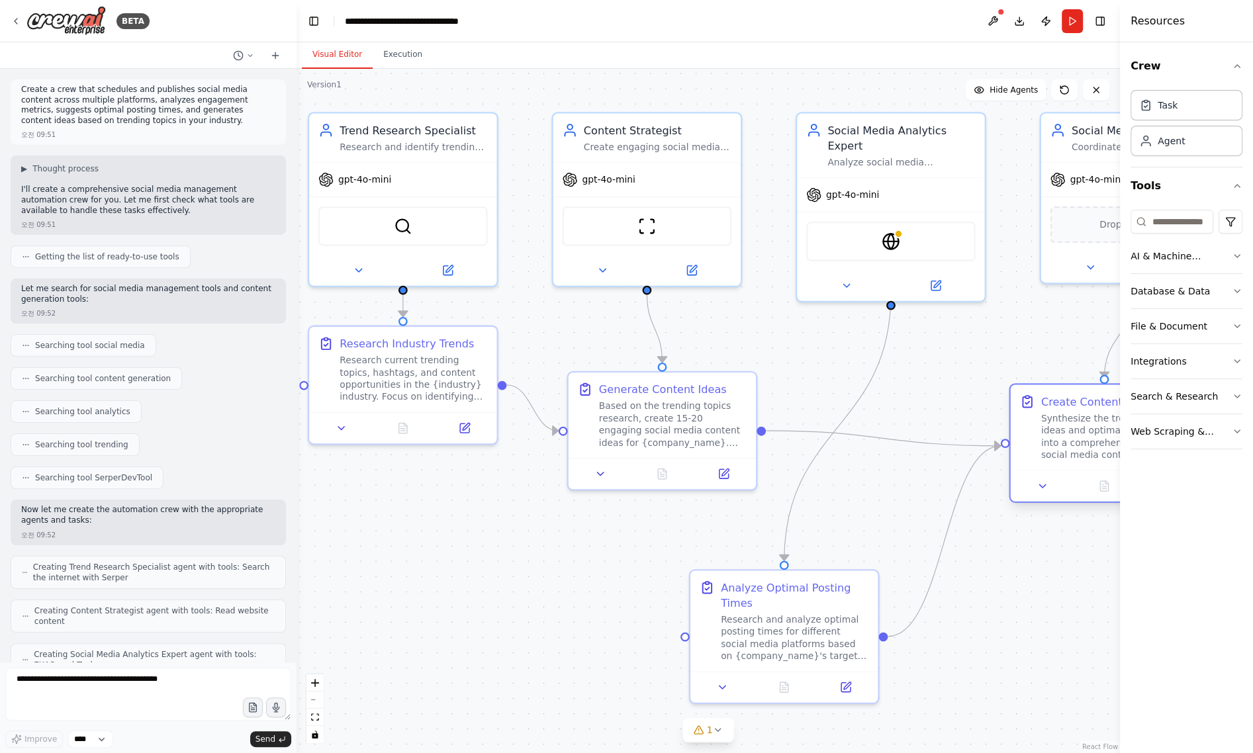
drag, startPoint x: 995, startPoint y: 485, endPoint x: 1072, endPoint y: 436, distance: 91.4
click at [1072, 436] on div "Synthesize the trending content ideas and optimal posting times into a comprehe…" at bounding box center [1115, 436] width 148 height 49
click at [314, 702] on button "zoom out" at bounding box center [314, 700] width 17 height 17
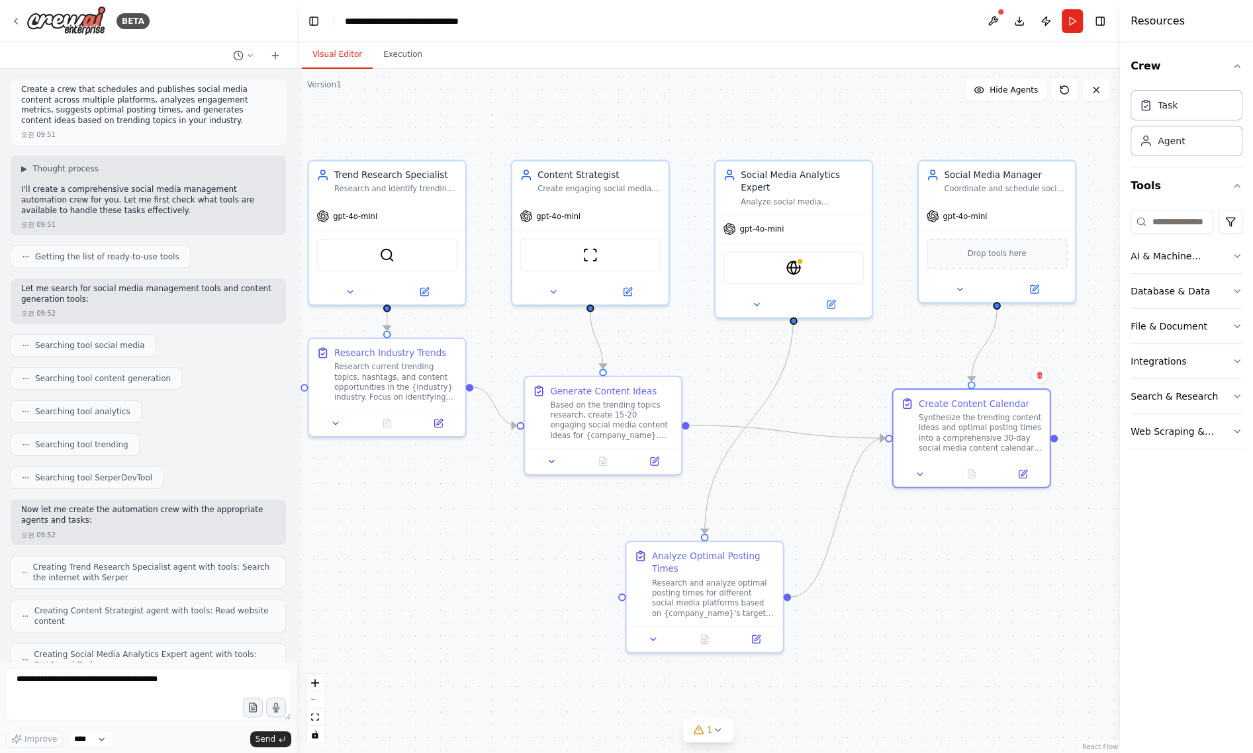
drag, startPoint x: 635, startPoint y: 590, endPoint x: 571, endPoint y: 588, distance: 64.2
click at [571, 588] on div ".deletable-edge-delete-btn { width: 20px; height: 20px; border: 0px solid #ffff…" at bounding box center [708, 411] width 823 height 684
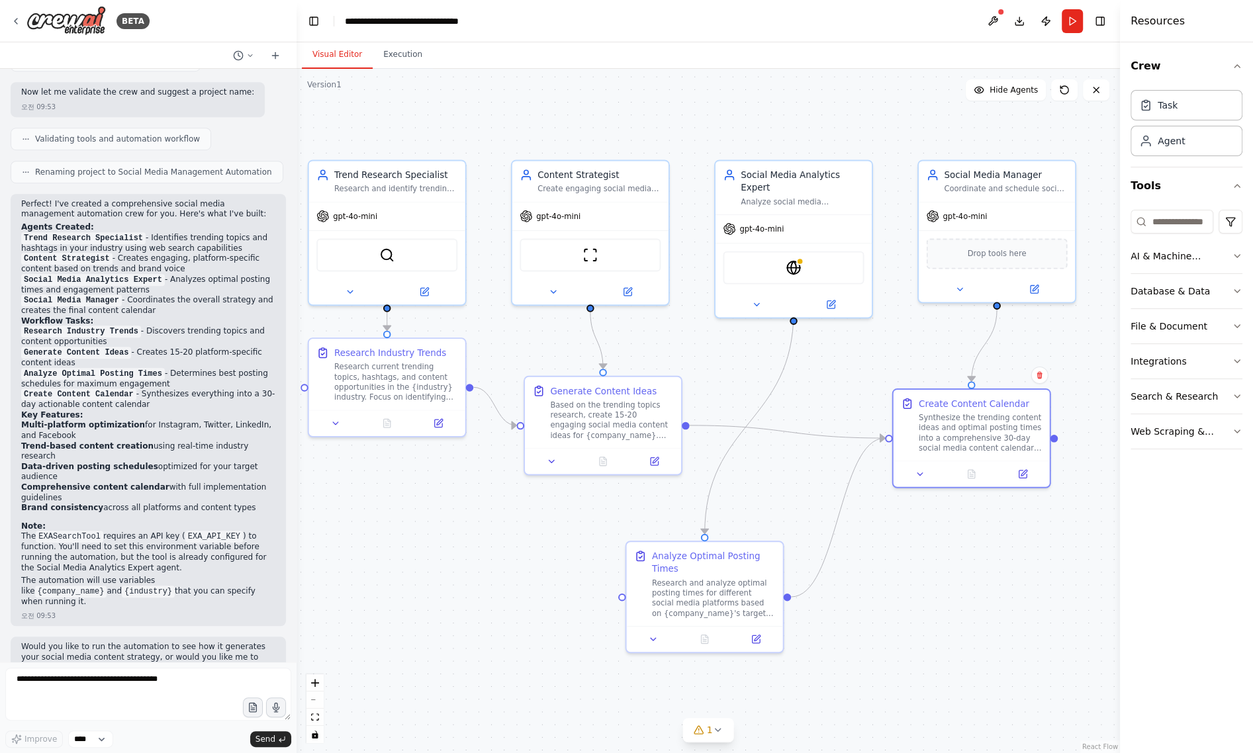
scroll to position [839, 0]
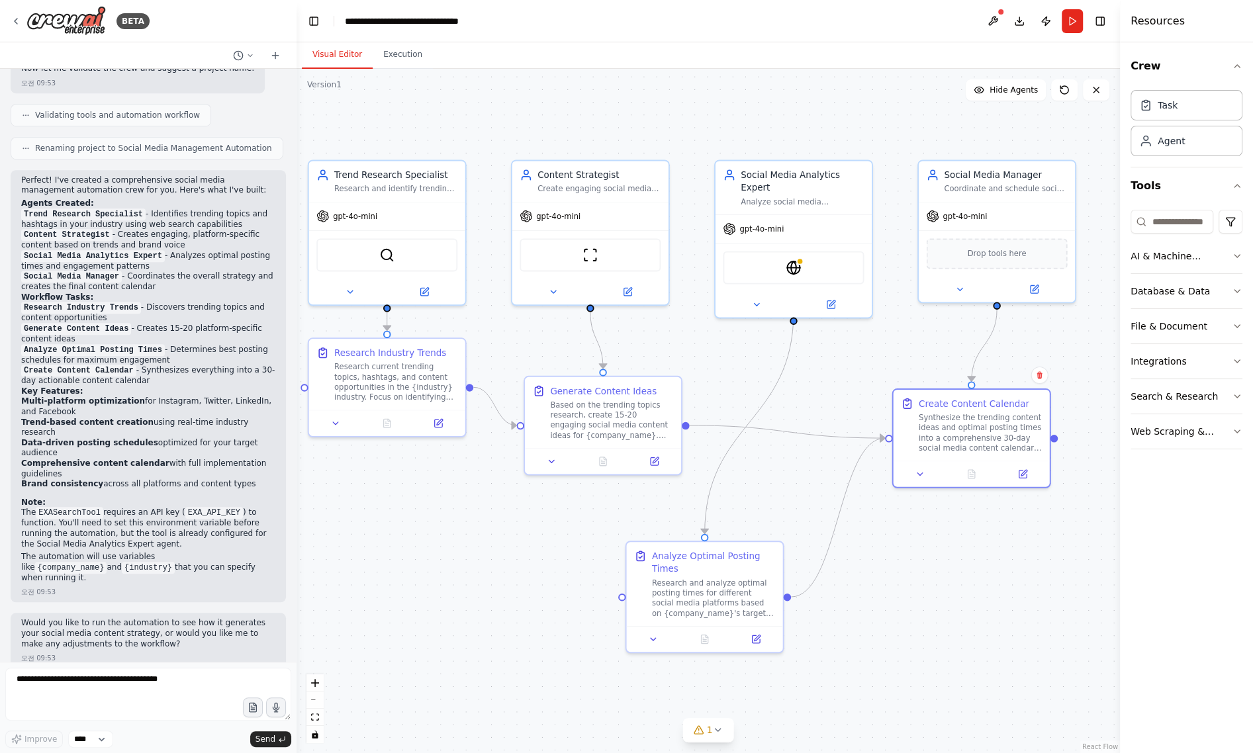
click at [422, 74] on div ".deletable-edge-delete-btn { width: 20px; height: 20px; border: 0px solid #ffff…" at bounding box center [708, 411] width 823 height 684
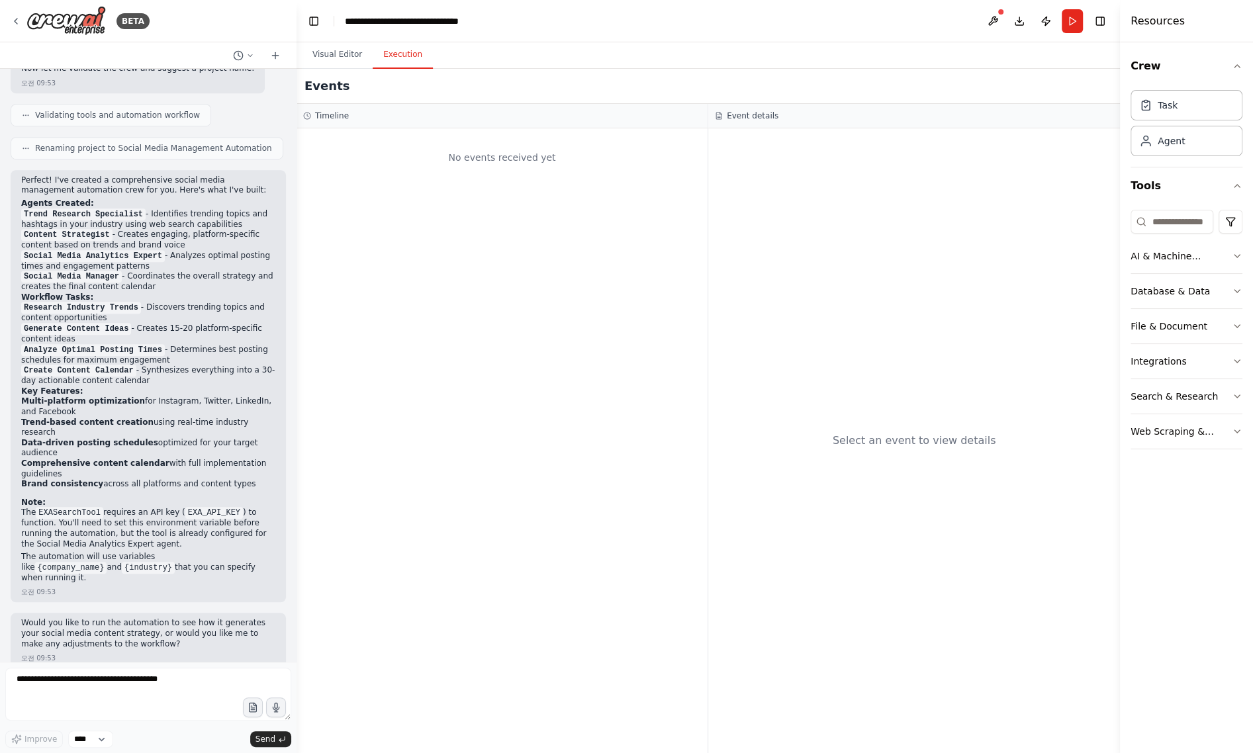
click at [406, 66] on button "Execution" at bounding box center [403, 55] width 60 height 28
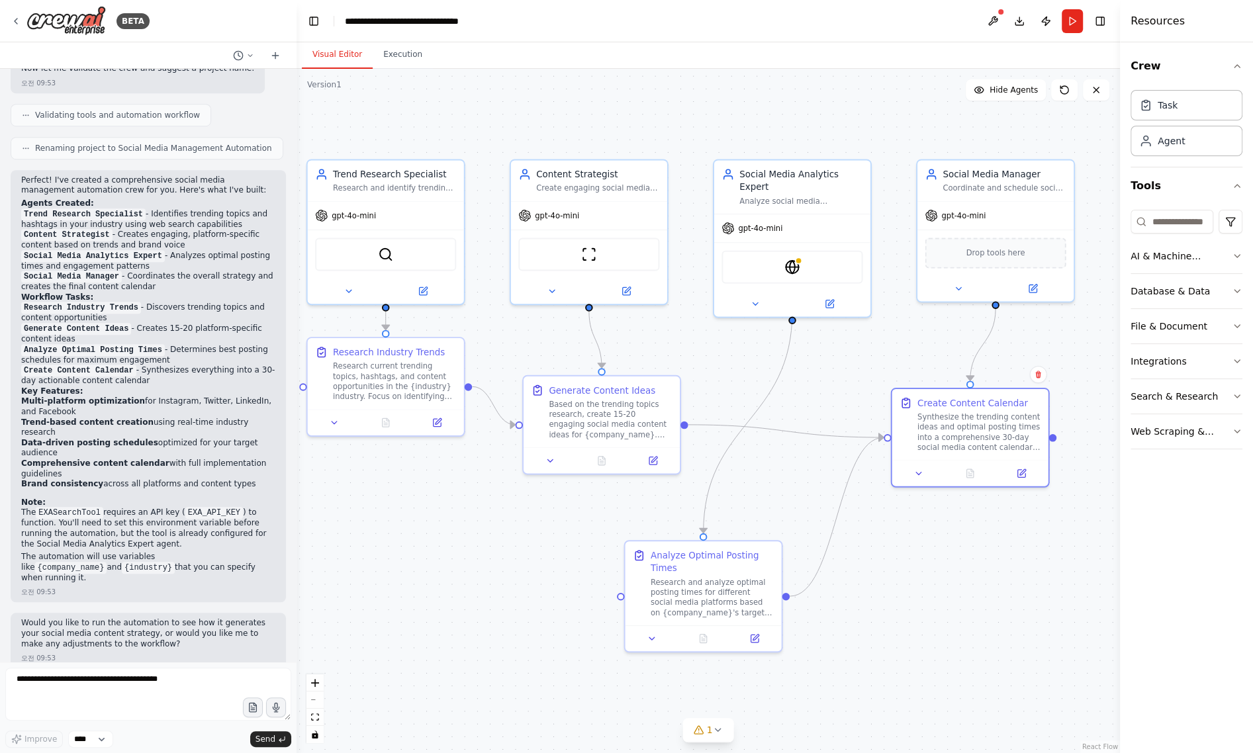
click at [344, 42] on button "Visual Editor" at bounding box center [337, 55] width 71 height 28
click at [809, 263] on div "EXASearchTool" at bounding box center [791, 264] width 141 height 33
click at [788, 257] on img at bounding box center [791, 264] width 15 height 15
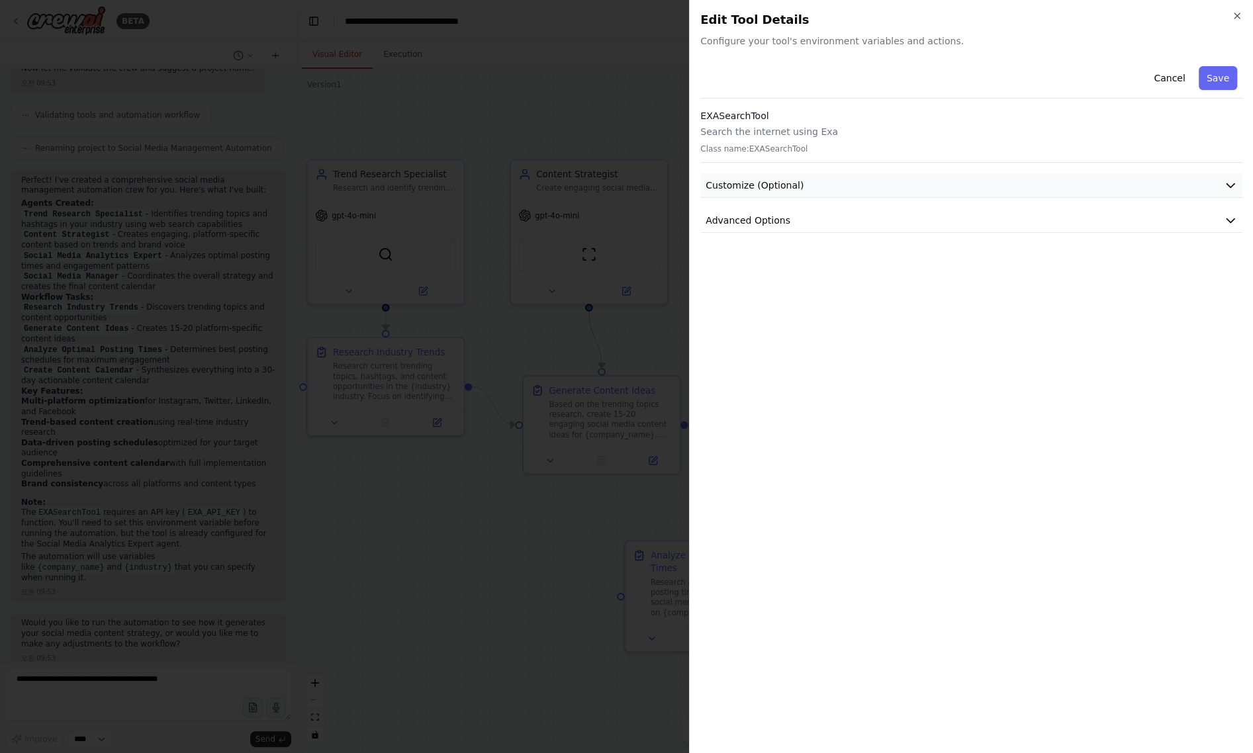
click at [865, 177] on button "Customize (Optional)" at bounding box center [971, 185] width 542 height 24
click at [862, 172] on div "Cancel Save EXASearchTool Search the internet using Exa Class name: EXASearchTo…" at bounding box center [971, 234] width 542 height 347
click at [508, 508] on div at bounding box center [626, 376] width 1253 height 753
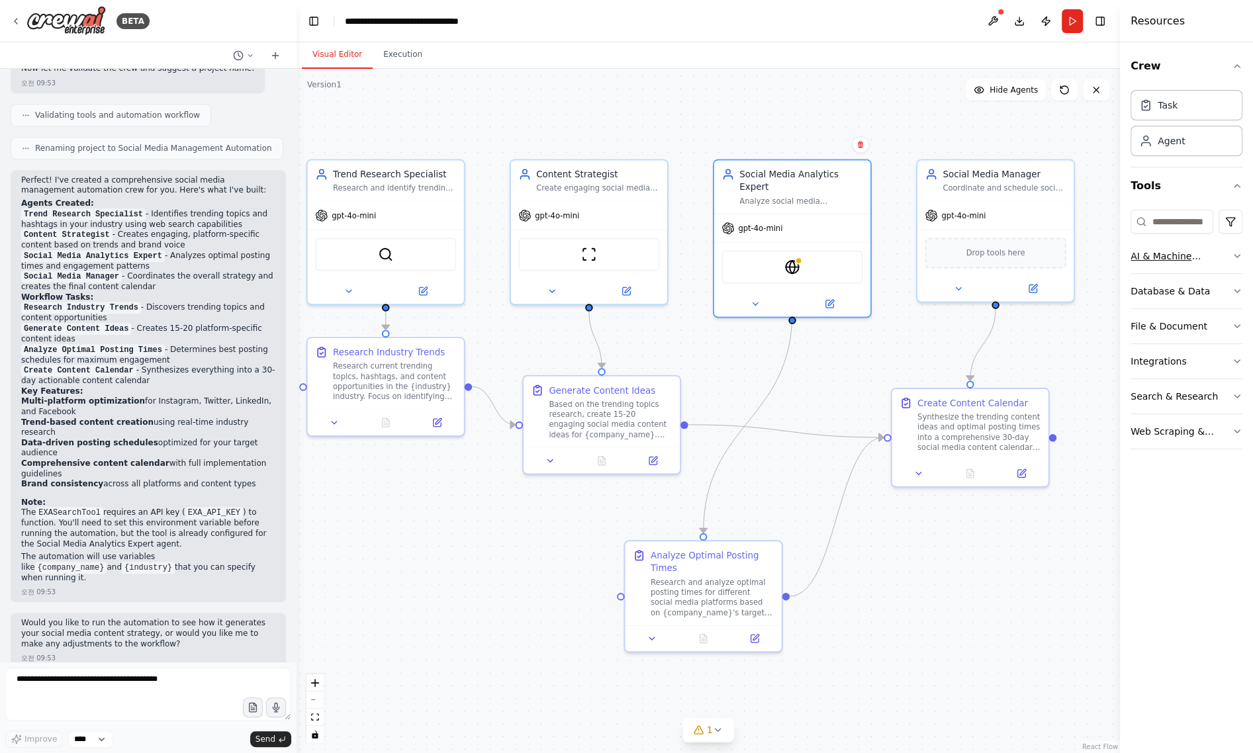
click at [1227, 248] on button "AI & Machine Learning" at bounding box center [1186, 256] width 112 height 34
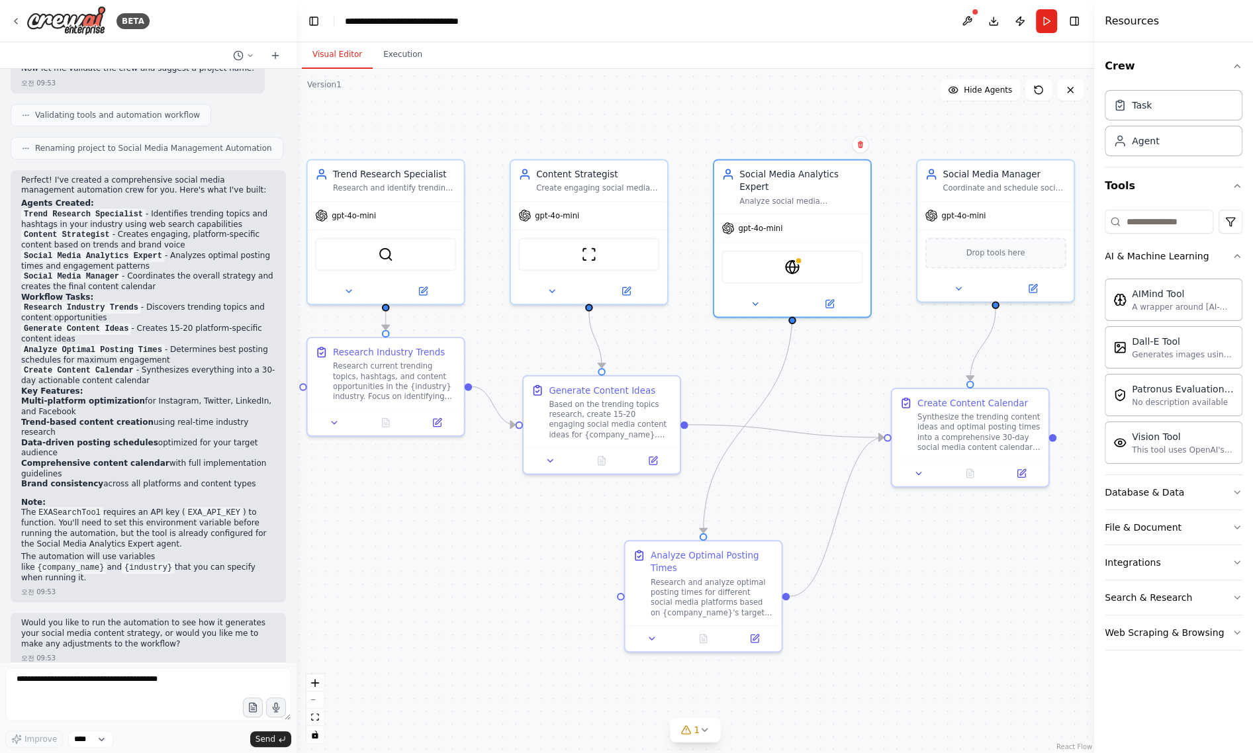
drag, startPoint x: 1119, startPoint y: 275, endPoint x: 1092, endPoint y: 281, distance: 27.3
click at [1094, 281] on div at bounding box center [1096, 376] width 5 height 753
click at [1122, 488] on div "Database & Data" at bounding box center [1142, 492] width 79 height 13
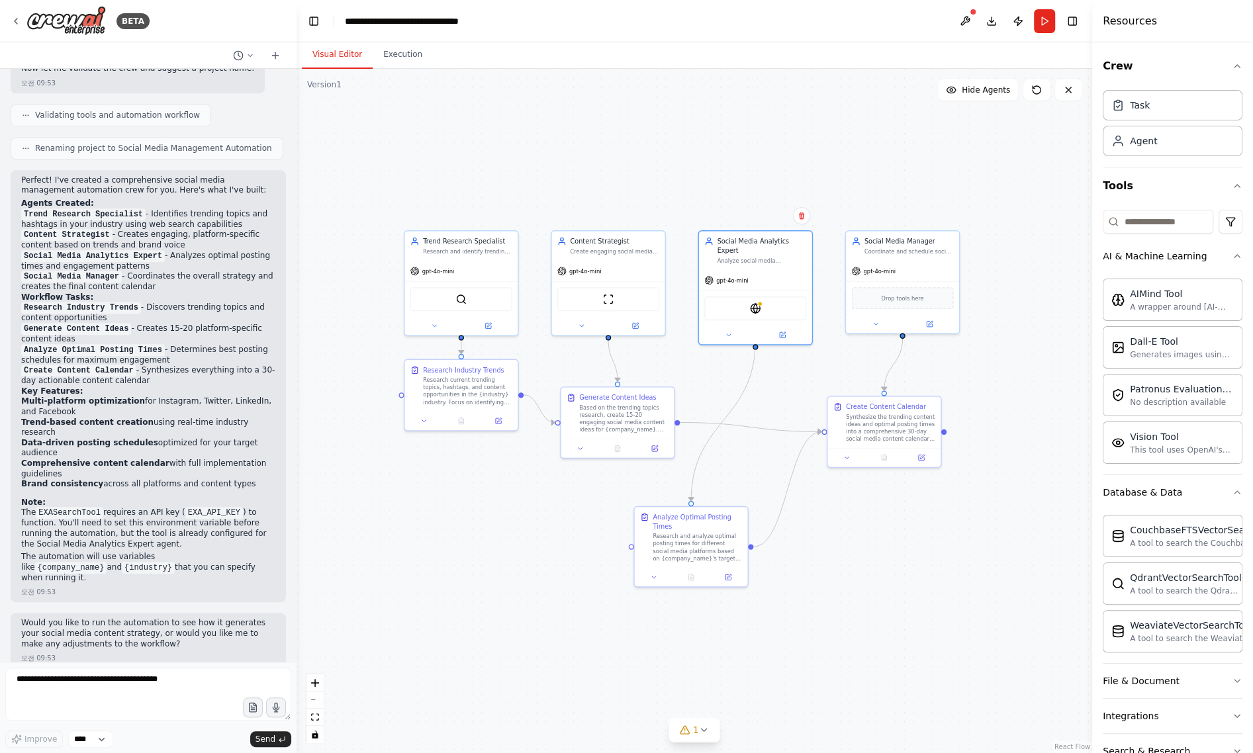
drag, startPoint x: 988, startPoint y: 589, endPoint x: 849, endPoint y: 567, distance: 140.8
click at [849, 567] on div ".deletable-edge-delete-btn { width: 20px; height: 20px; border: 0px solid #ffff…" at bounding box center [695, 411] width 796 height 684
